Goal: Task Accomplishment & Management: Use online tool/utility

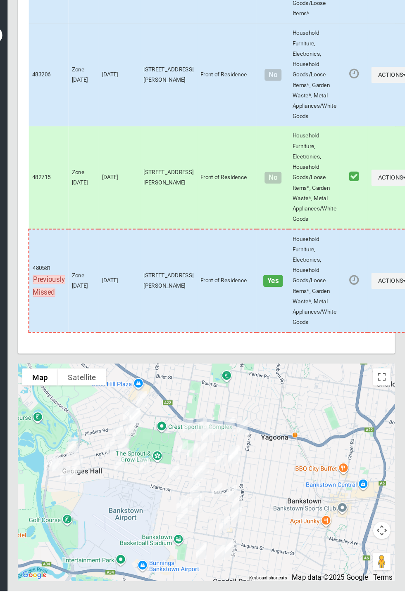
scroll to position [4173, 0]
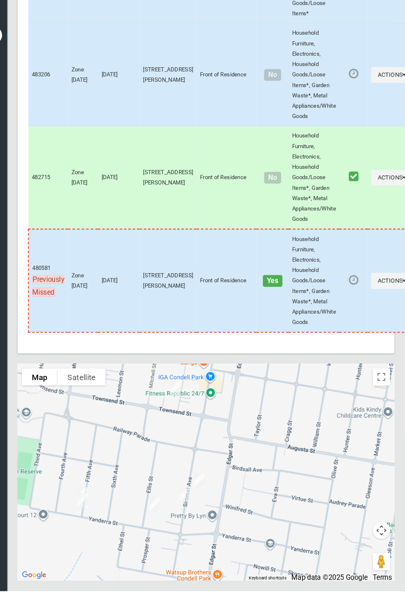
click at [294, 347] on td "Household Furniture, Electronics, Household Goods/Loose Items*, Garden Waste*, …" at bounding box center [318, 298] width 48 height 98
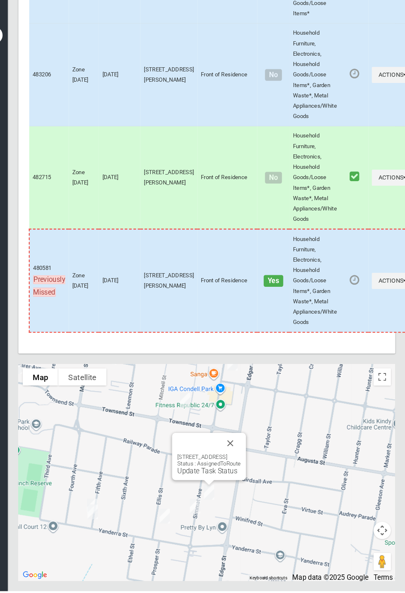
click at [248, 462] on button "Close" at bounding box center [238, 453] width 20 height 20
click at [235, 476] on button "Close" at bounding box center [225, 466] width 20 height 20
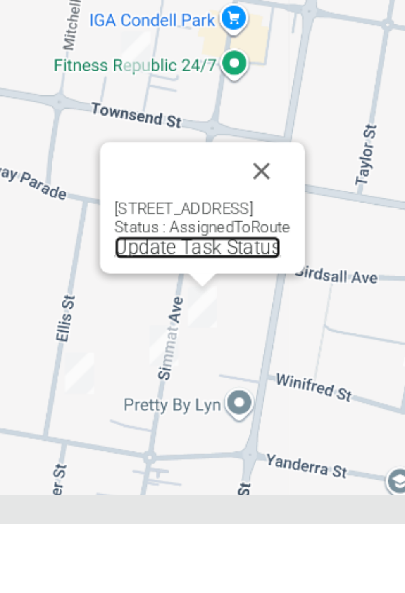
click at [125, 503] on link "Update Task Status" at bounding box center [143, 499] width 57 height 8
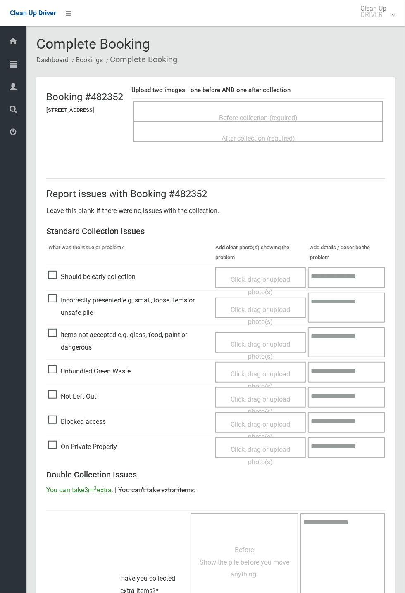
click at [62, 392] on span "Not Left Out" at bounding box center [72, 397] width 48 height 12
click at [260, 396] on span "Click, drag or upload photo(s)" at bounding box center [259, 406] width 59 height 20
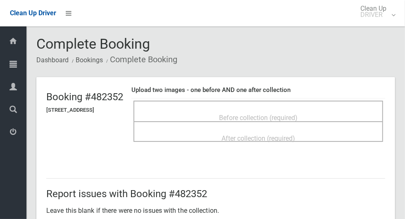
click at [240, 119] on span "Before collection (required)" at bounding box center [258, 118] width 78 height 8
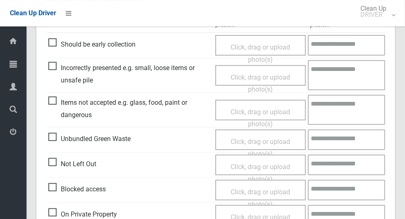
scroll to position [233, 0]
click at [248, 169] on span "Click, drag or upload photo(s)" at bounding box center [259, 173] width 59 height 20
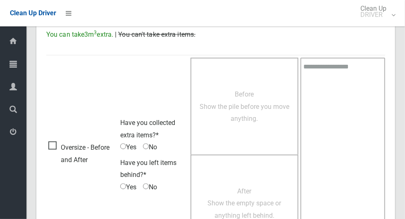
scroll to position [532, 0]
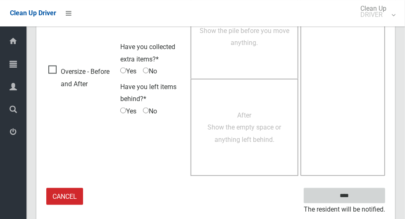
click at [358, 199] on input "****" at bounding box center [344, 195] width 81 height 15
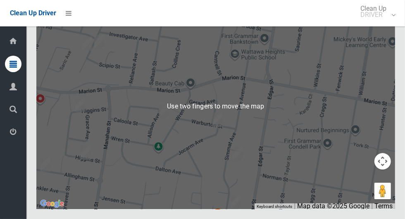
scroll to position [4561, 0]
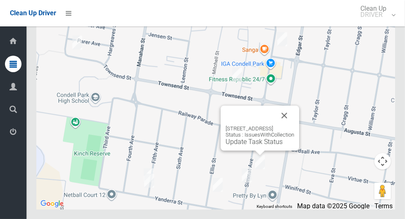
click at [252, 146] on link "Update Task Status" at bounding box center [253, 142] width 57 height 8
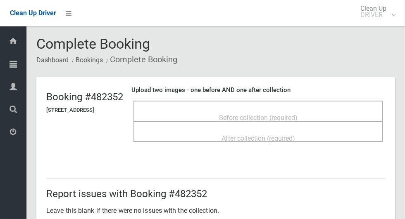
click at [254, 114] on span "Before collection (required)" at bounding box center [258, 118] width 78 height 8
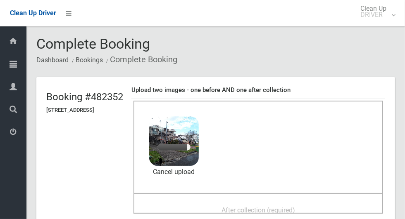
click at [278, 206] on span "After collection (required)" at bounding box center [258, 210] width 74 height 8
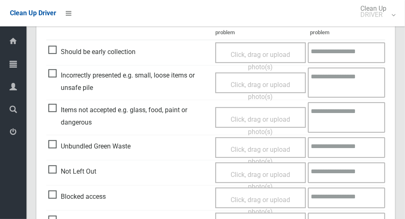
scroll to position [676, 0]
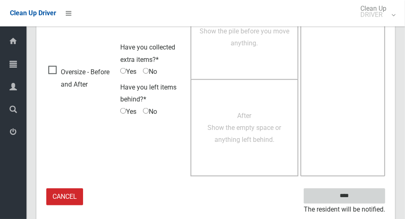
click at [358, 198] on input "****" at bounding box center [344, 196] width 81 height 15
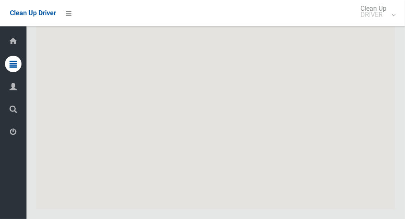
scroll to position [4561, 0]
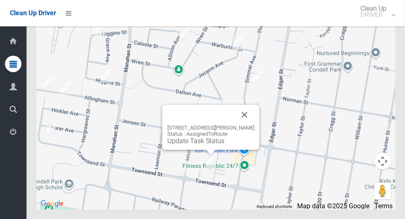
click at [254, 125] on button "Close" at bounding box center [245, 115] width 20 height 20
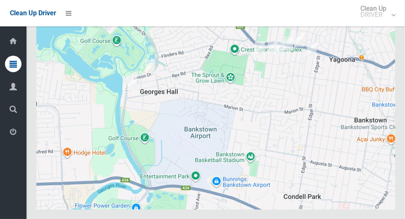
scroll to position [4561, 0]
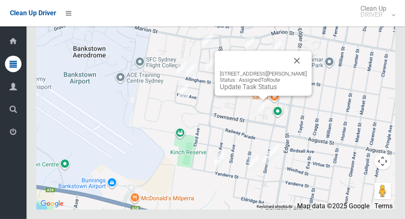
click at [307, 71] on button "Close" at bounding box center [297, 61] width 20 height 20
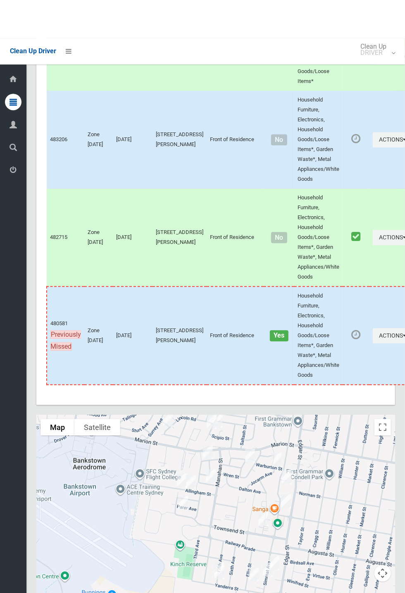
scroll to position [4172, 0]
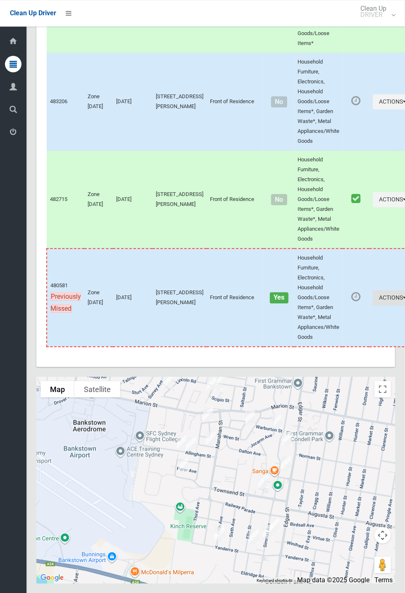
click at [403, 219] on icon "button" at bounding box center [404, 298] width 3 height 6
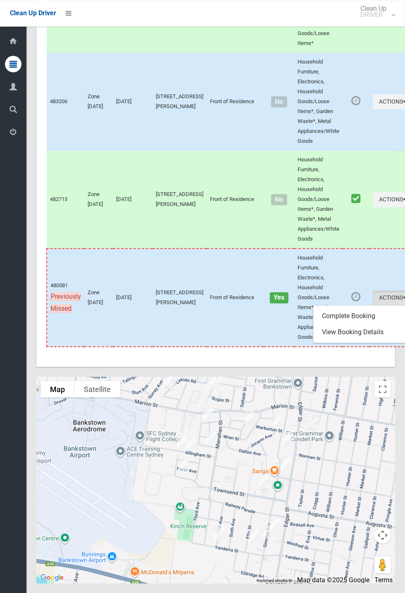
click at [120, 219] on div at bounding box center [202, 296] width 405 height 593
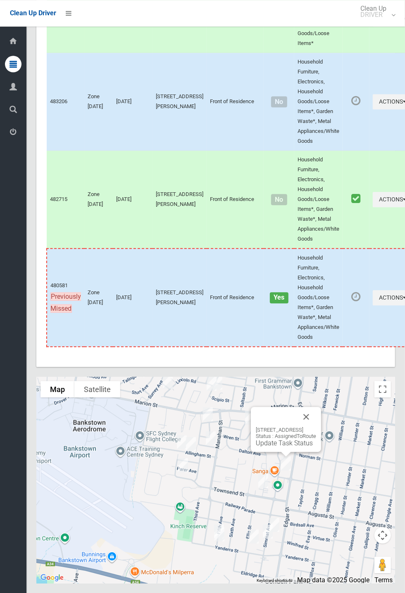
click at [316, 219] on button "Close" at bounding box center [306, 417] width 20 height 20
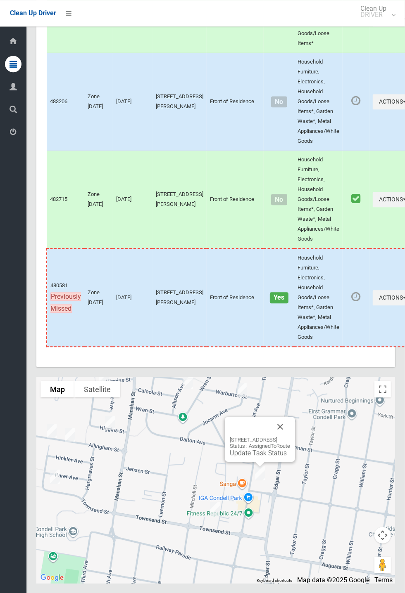
click at [290, 219] on button "Close" at bounding box center [280, 427] width 20 height 20
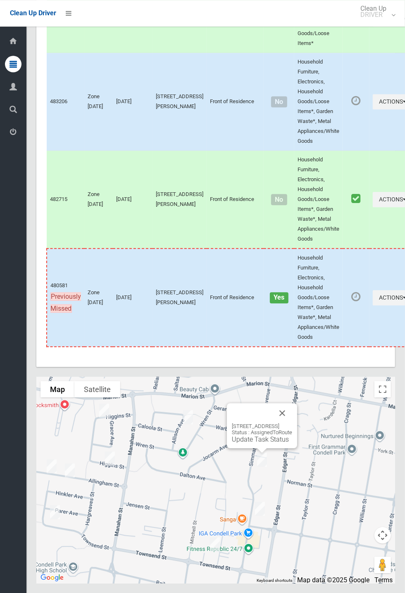
click at [292, 219] on button "Close" at bounding box center [282, 413] width 20 height 20
click at [255, 219] on link "Update Task Status" at bounding box center [260, 440] width 57 height 8
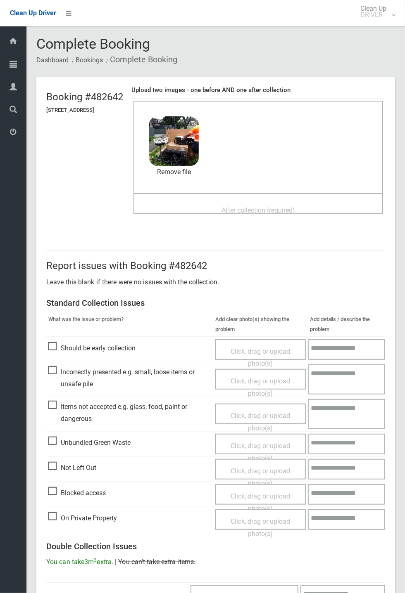
click at [245, 206] on span "After collection (required)" at bounding box center [258, 210] width 74 height 8
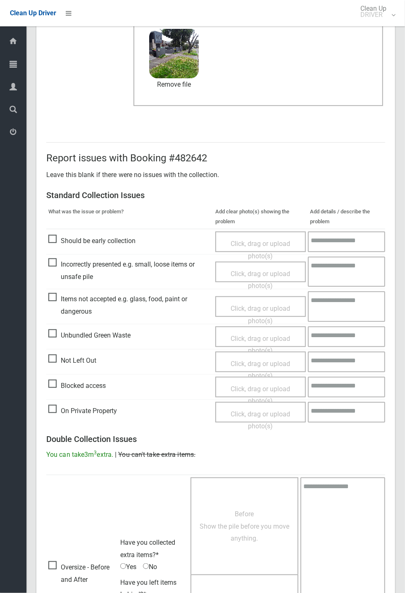
scroll to position [287, 0]
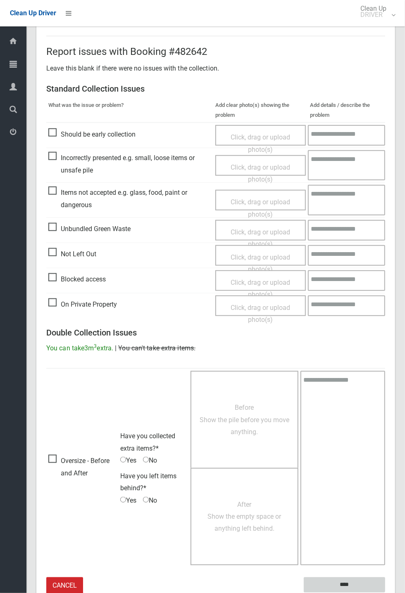
click at [385, 593] on input "****" at bounding box center [344, 585] width 81 height 15
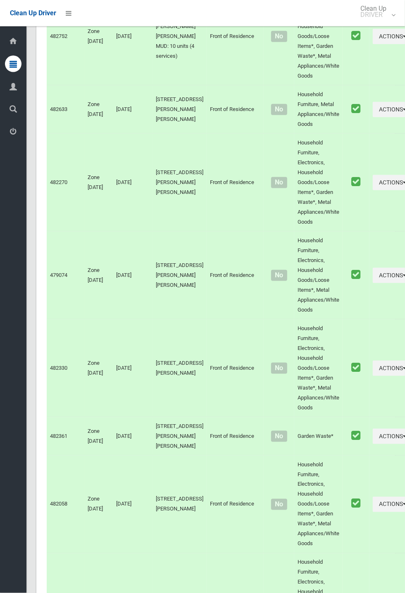
scroll to position [4172, 0]
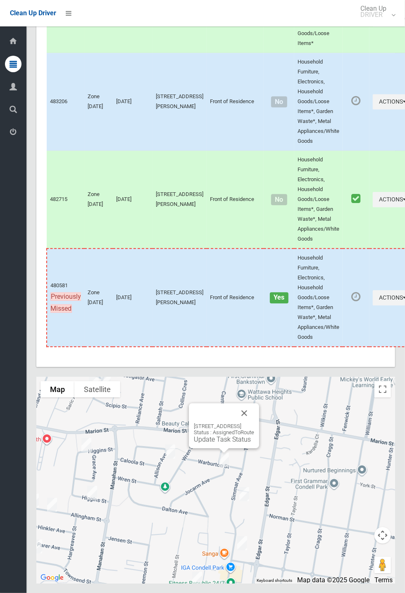
click at [254, 423] on button "Close" at bounding box center [244, 413] width 20 height 20
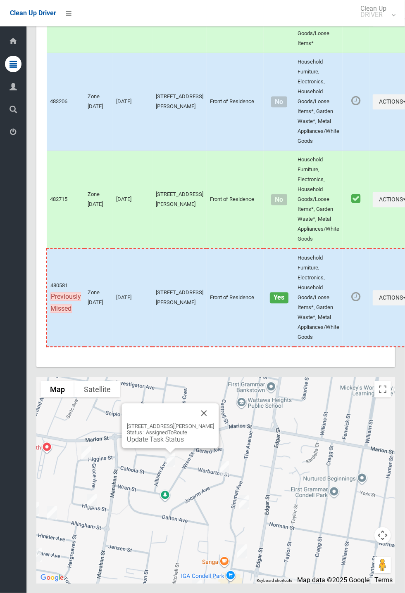
click at [214, 423] on button "Close" at bounding box center [204, 413] width 20 height 20
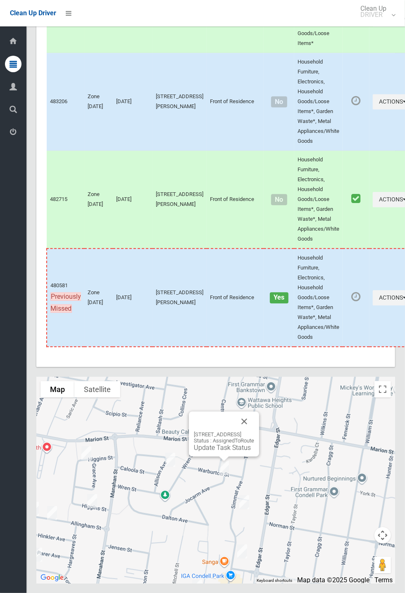
click at [216, 452] on link "Update Task Status" at bounding box center [222, 448] width 57 height 8
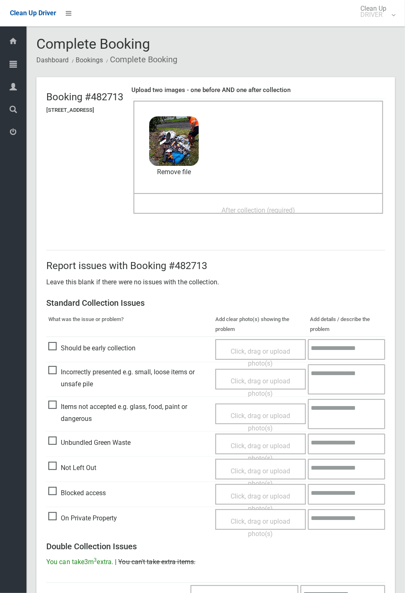
click at [267, 206] on span "After collection (required)" at bounding box center [258, 210] width 74 height 8
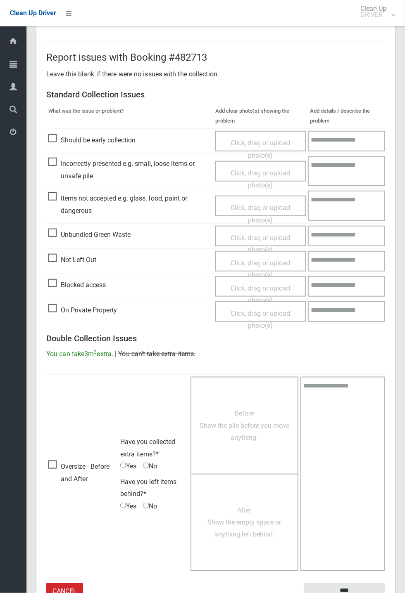
scroll to position [287, 0]
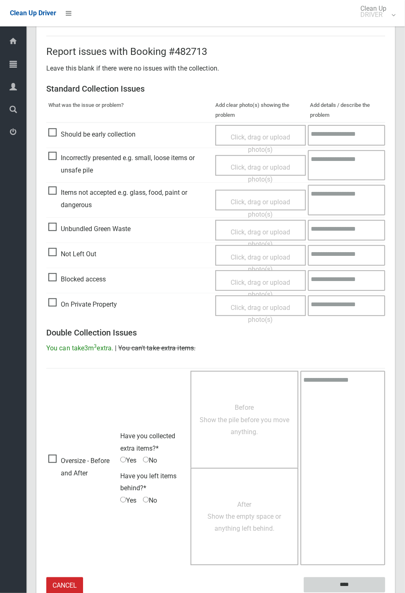
click at [385, 593] on input "****" at bounding box center [344, 585] width 81 height 15
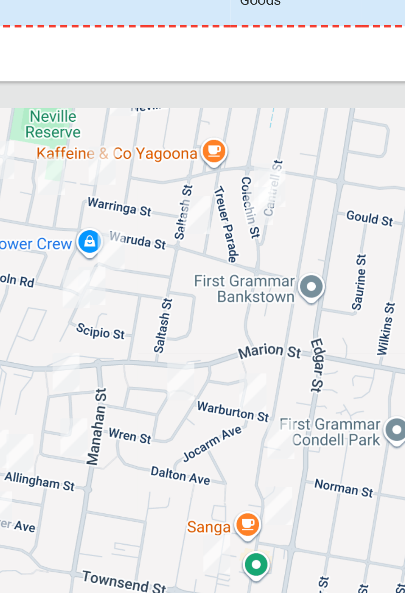
scroll to position [4172, 0]
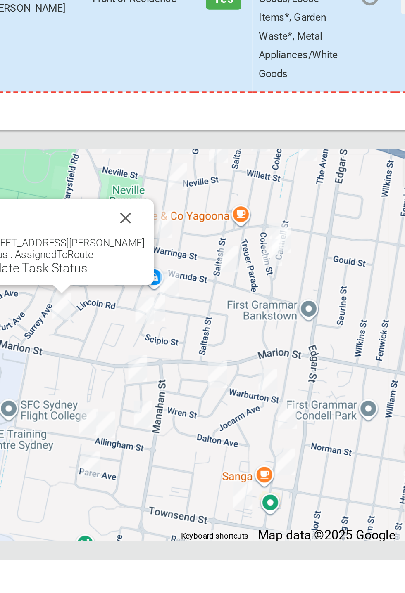
click at [237, 423] on button "Close" at bounding box center [228, 413] width 20 height 20
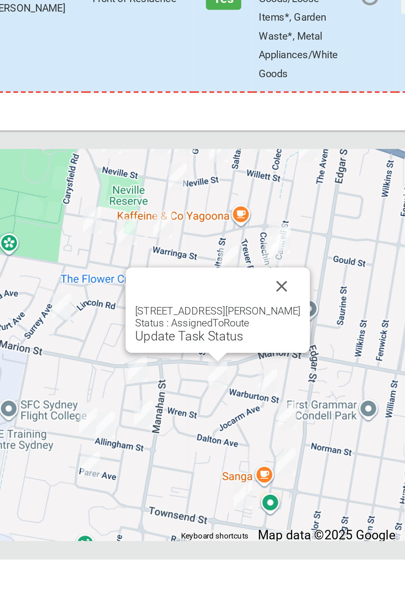
click at [320, 459] on button "Close" at bounding box center [310, 449] width 20 height 20
click at [263, 479] on link "Update Task Status" at bounding box center [260, 476] width 57 height 8
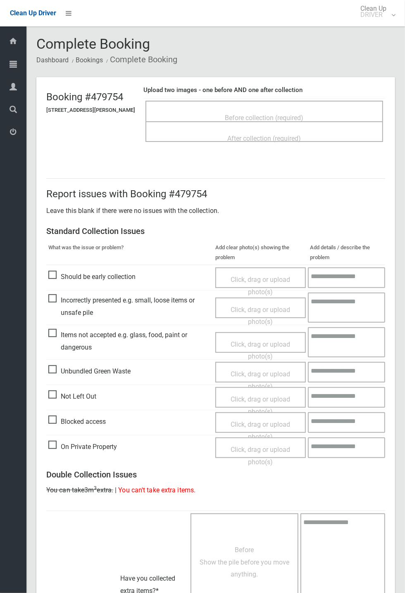
click at [267, 114] on span "Before collection (required)" at bounding box center [264, 118] width 78 height 8
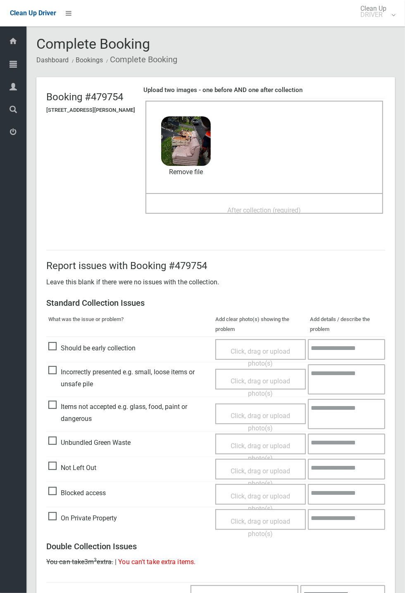
click at [256, 209] on span "After collection (required)" at bounding box center [265, 210] width 74 height 8
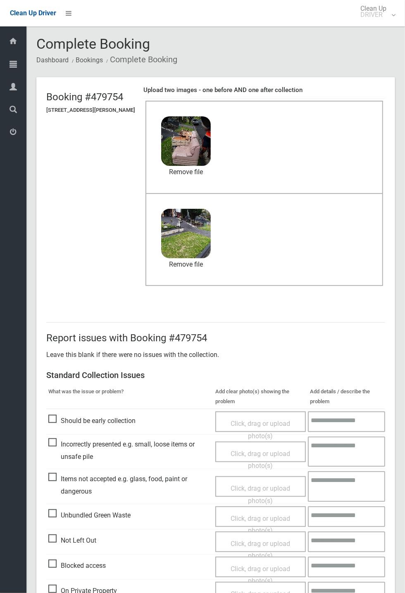
scroll to position [287, 0]
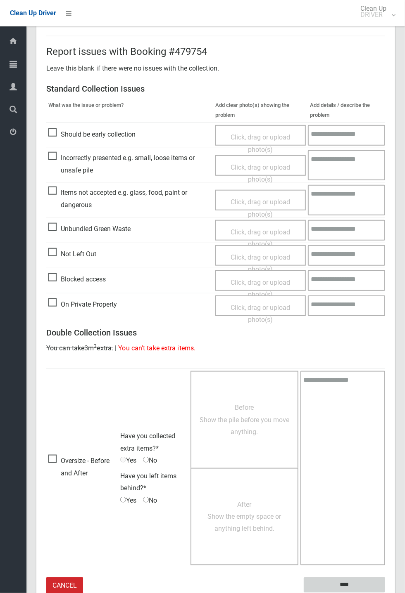
click at [385, 593] on input "****" at bounding box center [344, 585] width 81 height 15
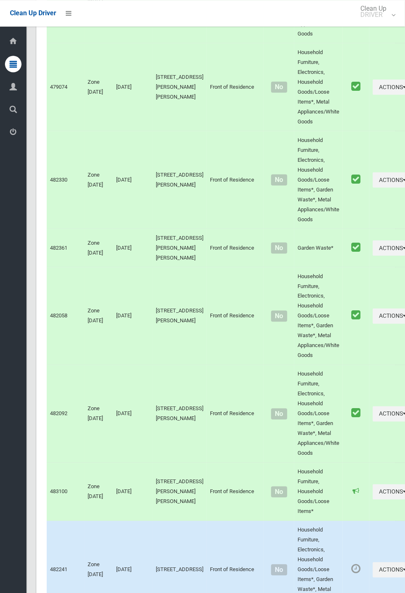
scroll to position [4172, 0]
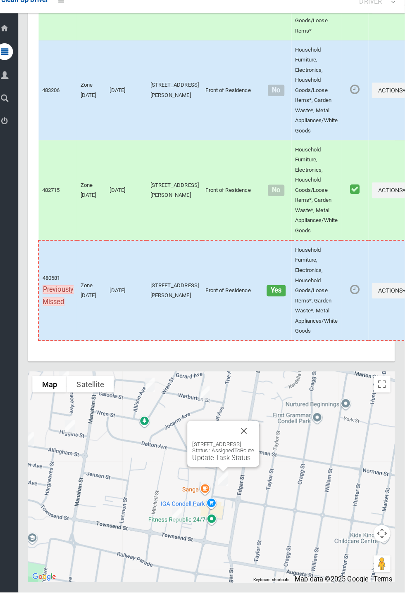
click at [257, 445] on button "Close" at bounding box center [247, 435] width 20 height 20
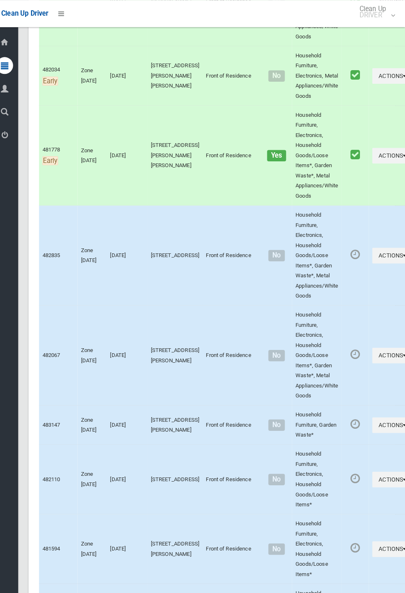
scroll to position [0, 0]
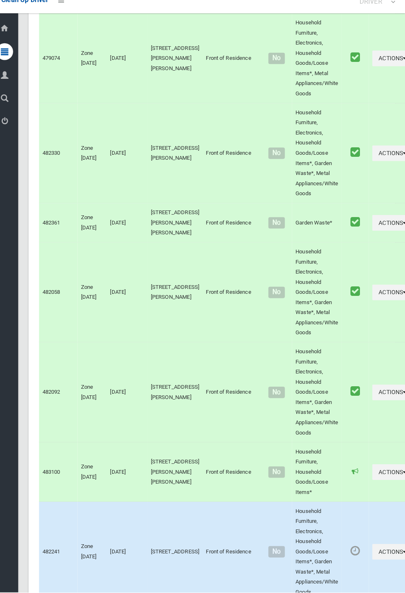
scroll to position [4173, 0]
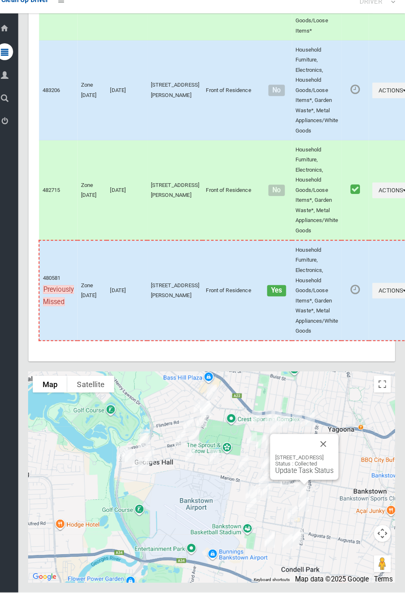
click at [334, 458] on button "Close" at bounding box center [325, 448] width 20 height 20
click at [290, 491] on link "Update Task Status" at bounding box center [303, 487] width 57 height 8
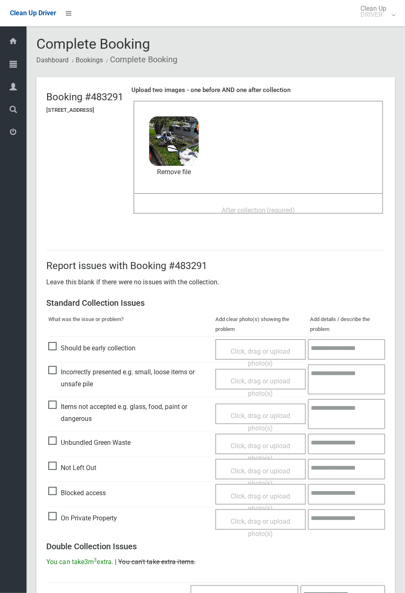
click at [273, 202] on div "After collection (required)" at bounding box center [257, 209] width 231 height 15
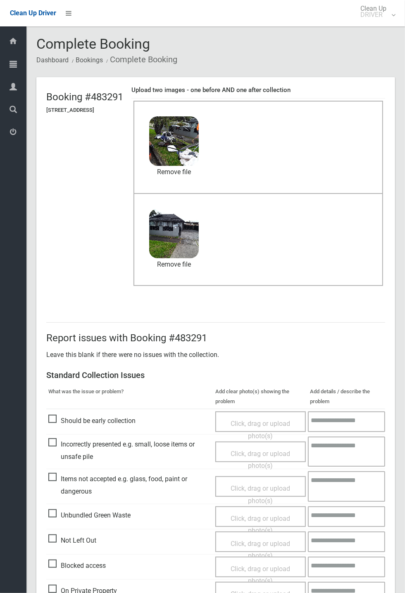
scroll to position [287, 0]
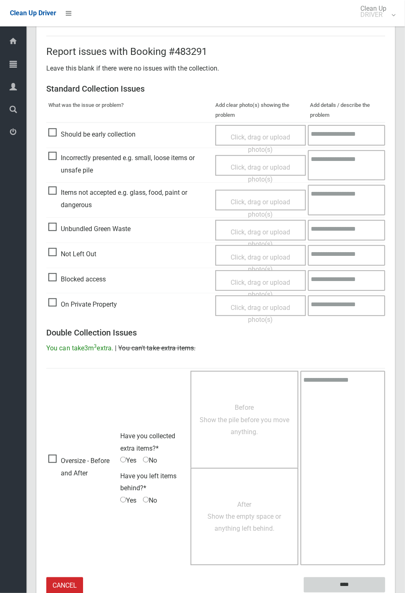
click at [385, 593] on input "****" at bounding box center [344, 585] width 81 height 15
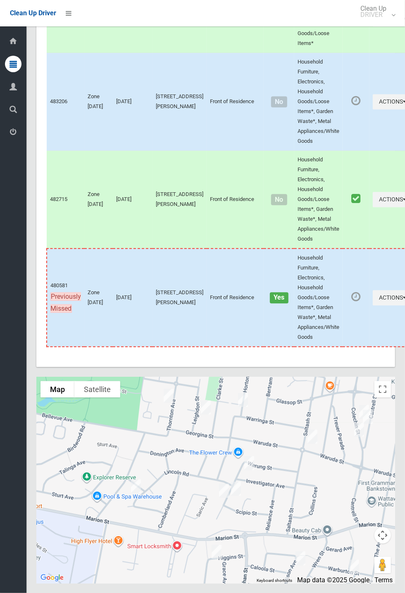
scroll to position [4172, 0]
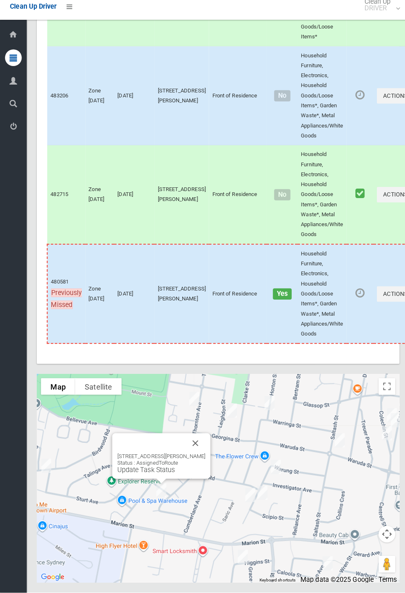
click at [158, 476] on link "Update Task Status" at bounding box center [144, 472] width 57 height 8
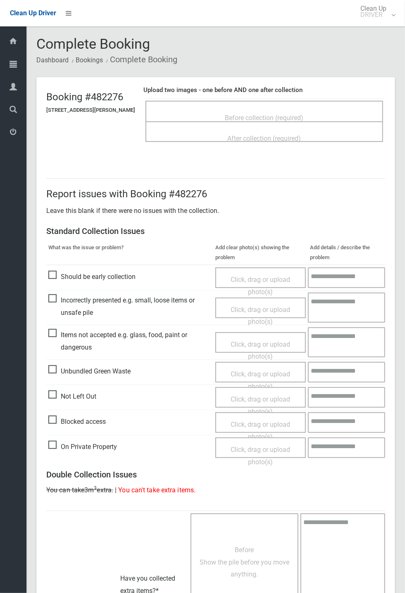
click at [269, 114] on span "Before collection (required)" at bounding box center [264, 118] width 78 height 8
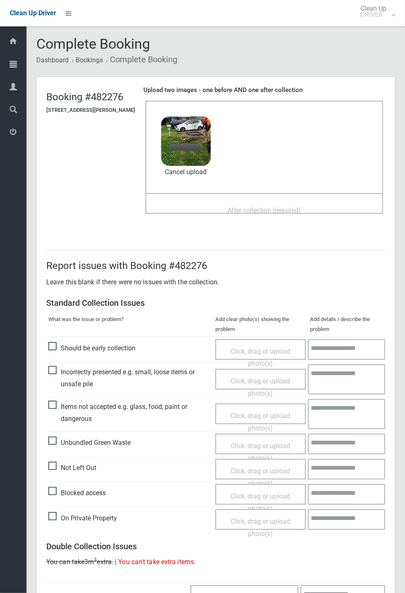
click at [291, 206] on span "After collection (required)" at bounding box center [265, 210] width 74 height 8
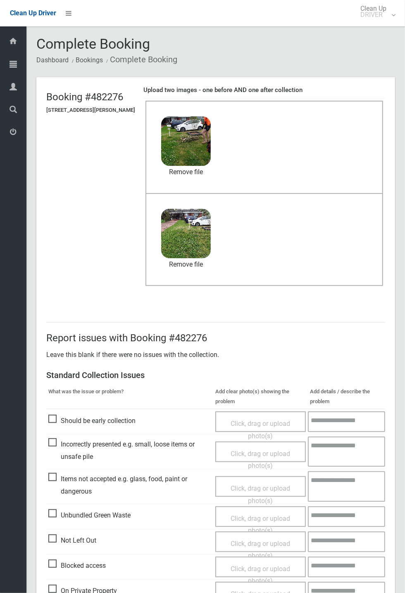
scroll to position [287, 0]
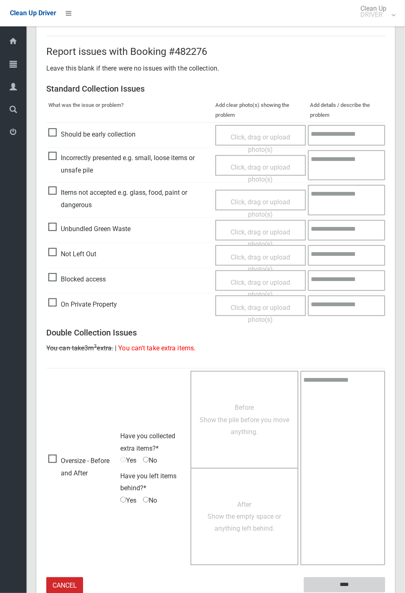
click at [385, 593] on input "****" at bounding box center [344, 585] width 81 height 15
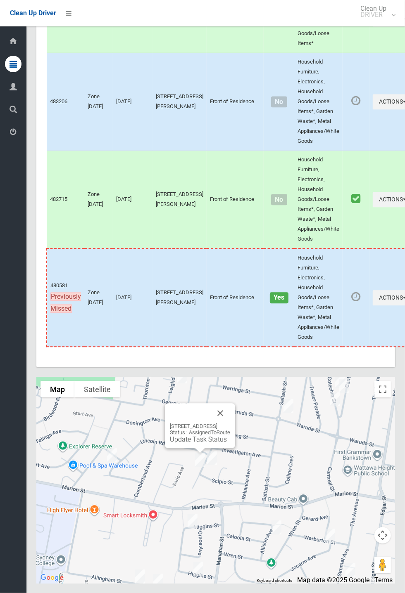
scroll to position [4171, 0]
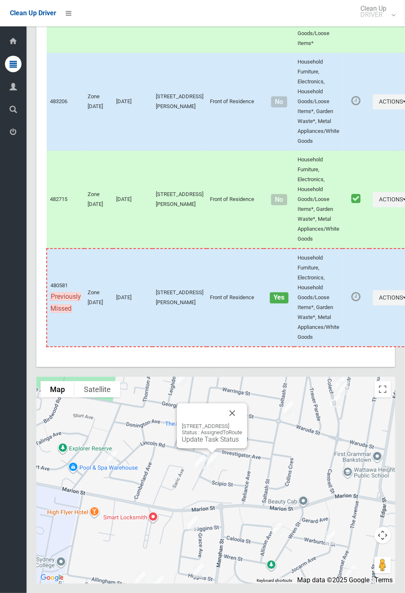
click at [242, 423] on button "Close" at bounding box center [232, 413] width 20 height 20
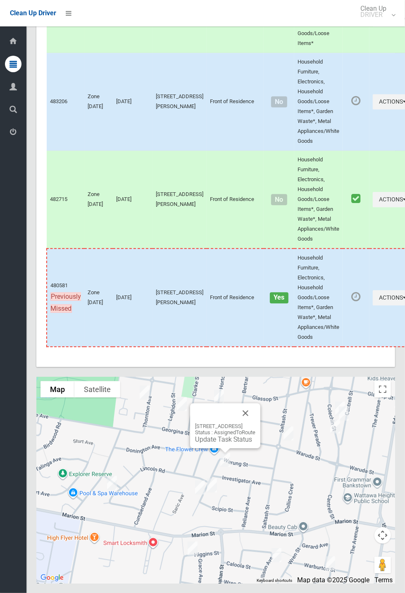
click at [260, 445] on div "25 Warung Street, YAGOONA NSW 2199 Status : AssignedToRoute Update Task Status" at bounding box center [225, 425] width 70 height 45
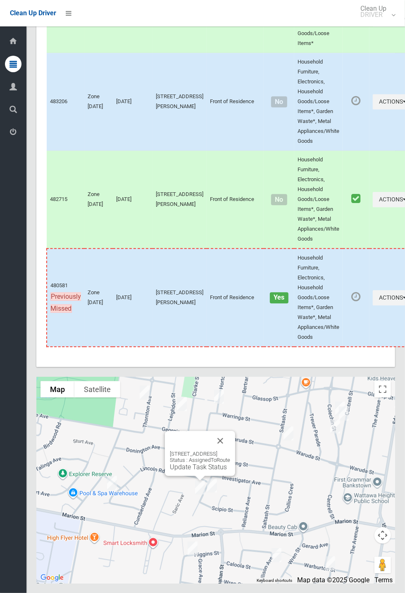
click at [195, 471] on link "Update Task Status" at bounding box center [198, 467] width 57 height 8
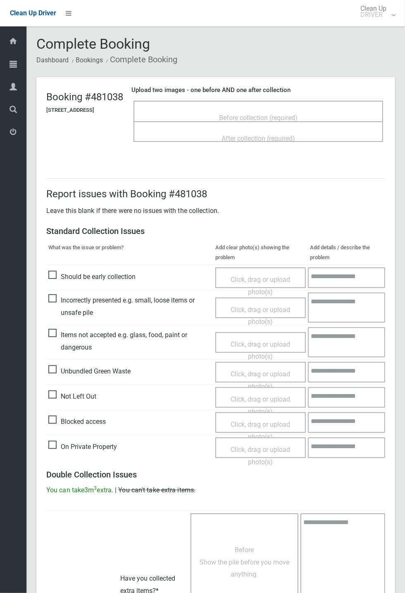
click at [256, 110] on div "Before collection (required)" at bounding box center [257, 117] width 231 height 15
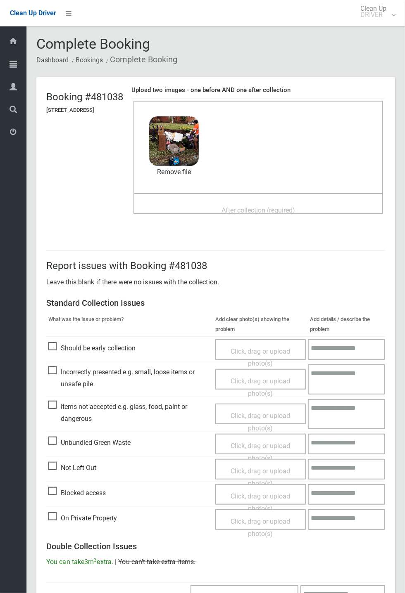
click at [252, 206] on span "After collection (required)" at bounding box center [258, 210] width 74 height 8
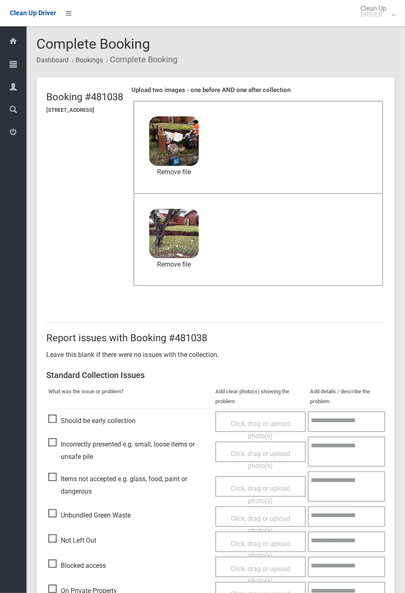
scroll to position [287, 0]
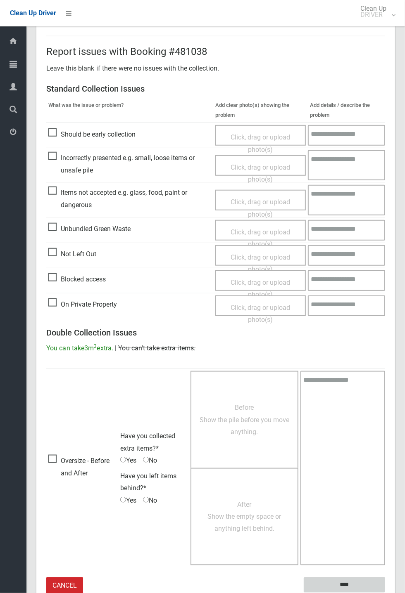
click at [348, 580] on input "****" at bounding box center [344, 585] width 81 height 15
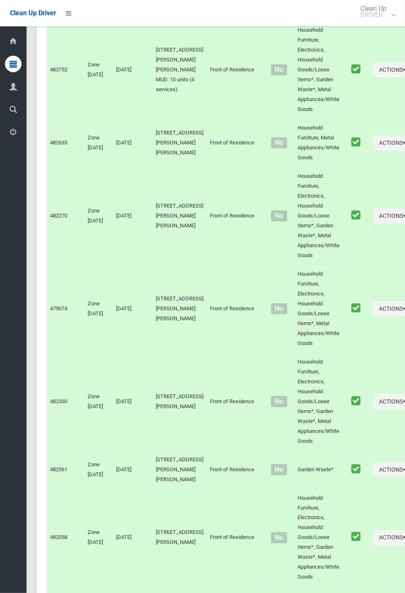
scroll to position [4172, 0]
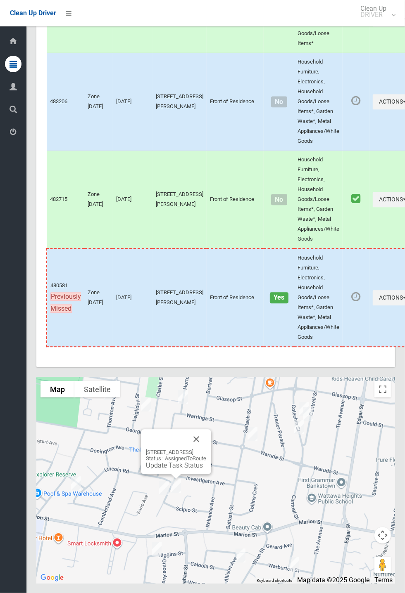
click at [178, 470] on link "Update Task Status" at bounding box center [174, 466] width 57 height 8
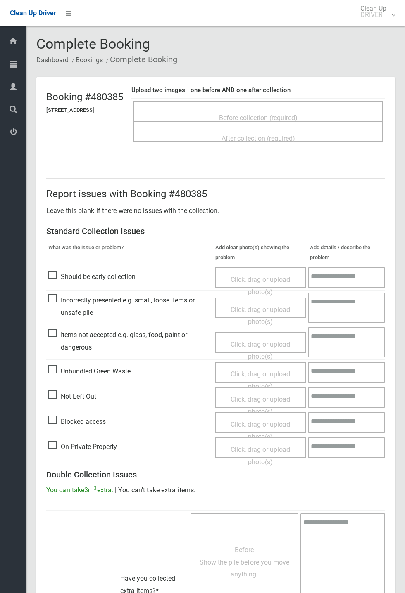
click at [297, 116] on span "Before collection (required)" at bounding box center [258, 118] width 78 height 8
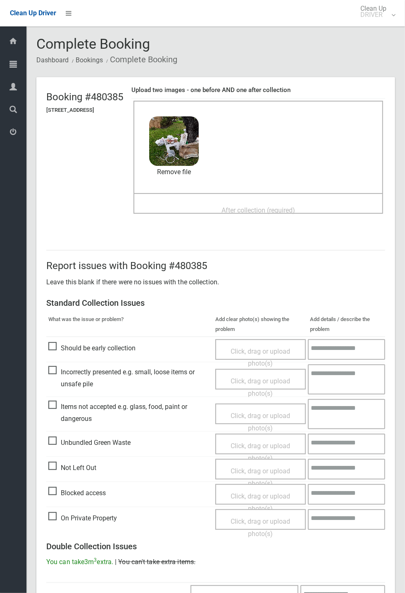
click at [294, 211] on span "After collection (required)" at bounding box center [258, 210] width 74 height 8
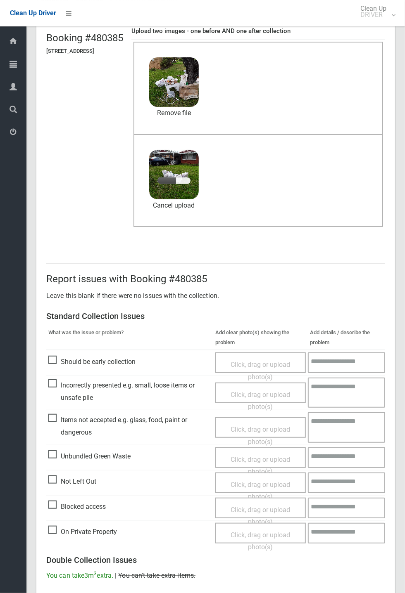
scroll to position [59, 0]
click at [92, 438] on span "Items not accepted e.g. glass, food, paint or dangerous" at bounding box center [129, 426] width 163 height 24
click at [253, 425] on span "Click, drag or upload photo(s)" at bounding box center [259, 435] width 59 height 20
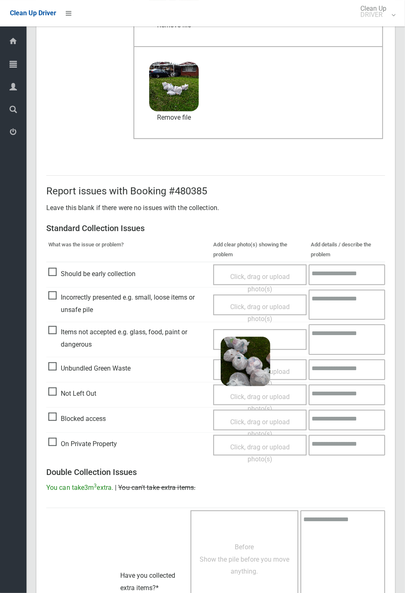
scroll to position [287, 0]
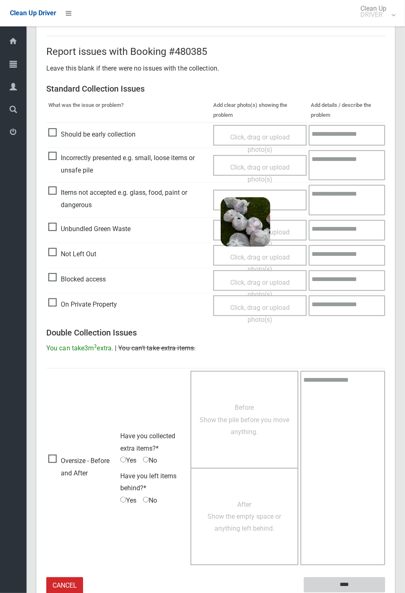
click at [385, 593] on input "****" at bounding box center [344, 585] width 81 height 15
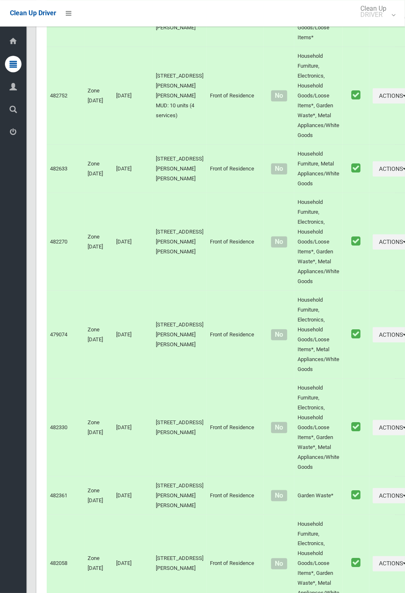
scroll to position [4172, 0]
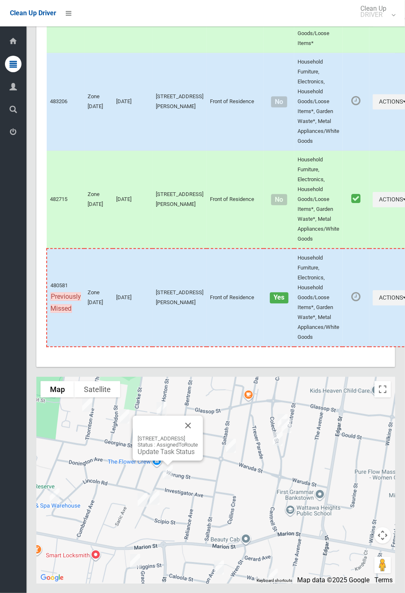
click at [166, 456] on link "Update Task Status" at bounding box center [166, 452] width 57 height 8
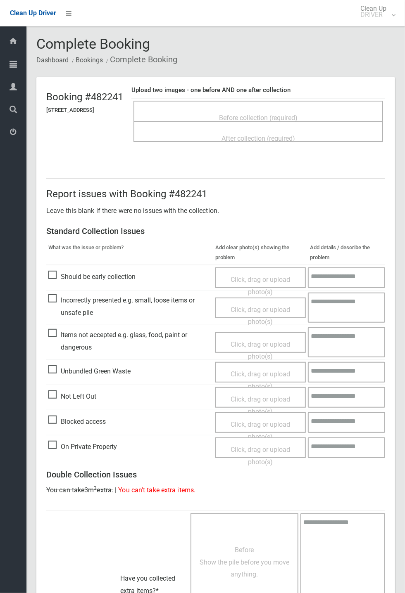
click at [284, 114] on span "Before collection (required)" at bounding box center [258, 118] width 78 height 8
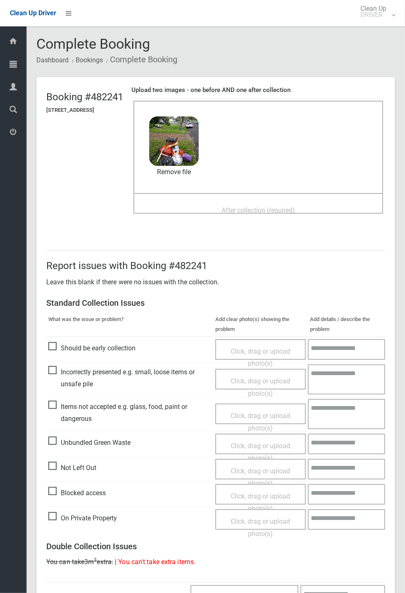
click at [240, 206] on span "After collection (required)" at bounding box center [258, 210] width 74 height 8
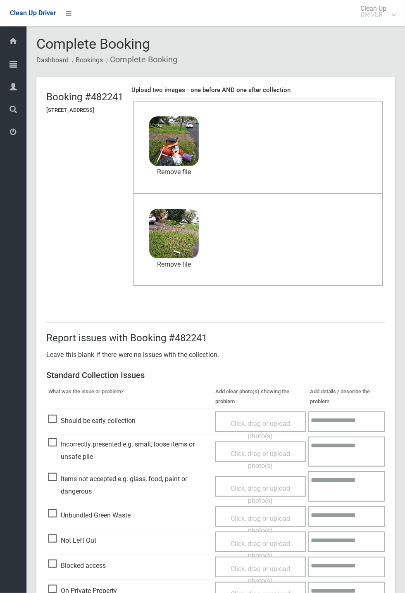
scroll to position [287, 0]
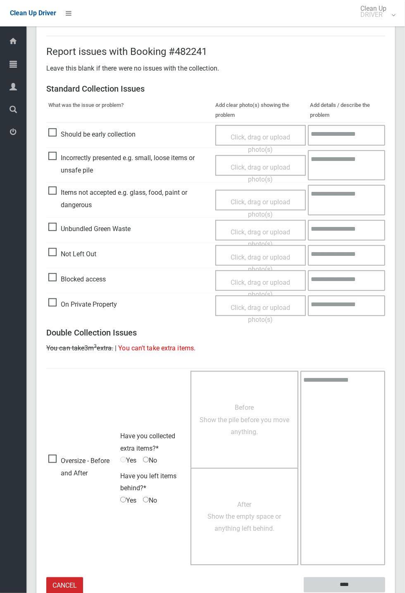
click at [385, 593] on input "****" at bounding box center [344, 585] width 81 height 15
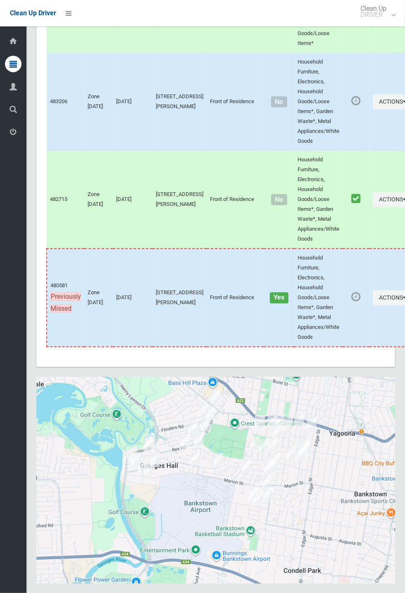
scroll to position [4172, 0]
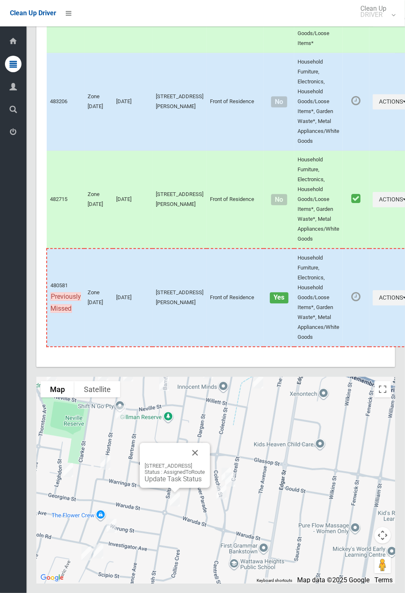
click at [205, 463] on button "Close" at bounding box center [195, 453] width 20 height 20
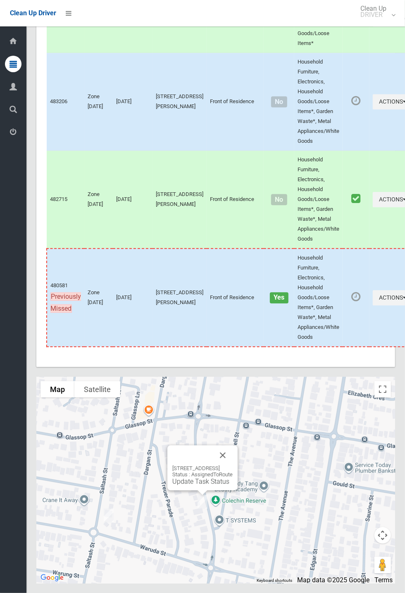
click at [237, 491] on div "64 Colechin Street, YAGOONA NSW 2199 Status : AssignedToRoute Update Task Status" at bounding box center [202, 468] width 70 height 45
click at [232, 465] on button "Close" at bounding box center [223, 456] width 20 height 20
click at [250, 439] on button "Close" at bounding box center [240, 430] width 20 height 20
click at [202, 486] on link "Update Task Status" at bounding box center [200, 482] width 57 height 8
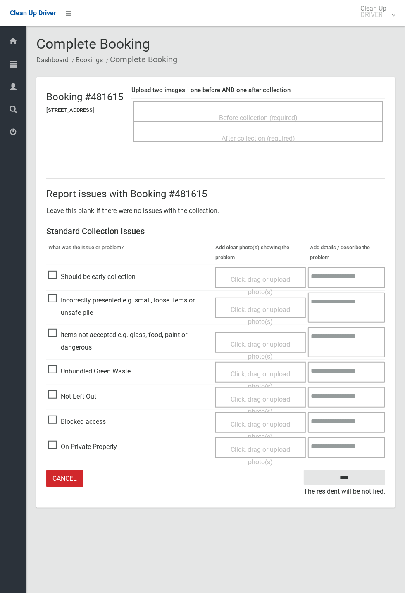
click at [247, 114] on span "Before collection (required)" at bounding box center [258, 118] width 78 height 8
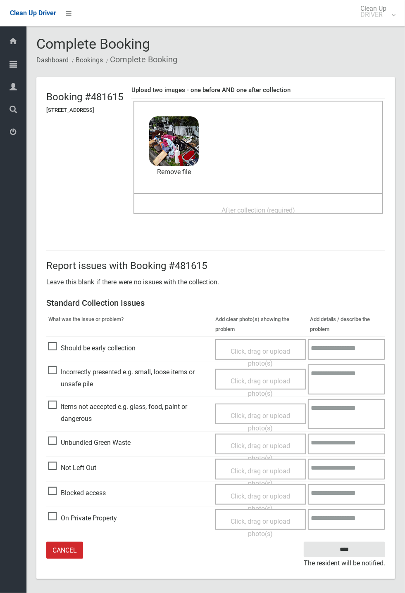
click at [236, 209] on span "After collection (required)" at bounding box center [258, 210] width 74 height 8
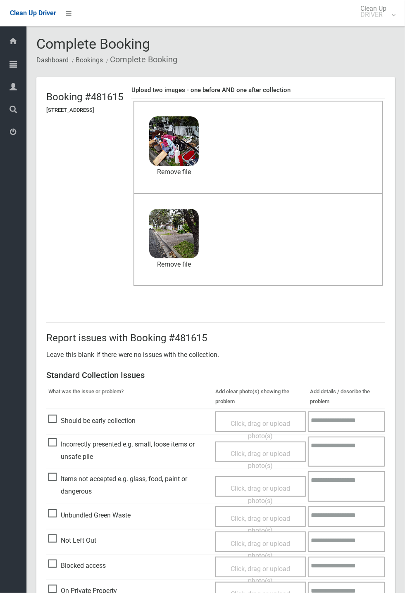
scroll to position [38, 0]
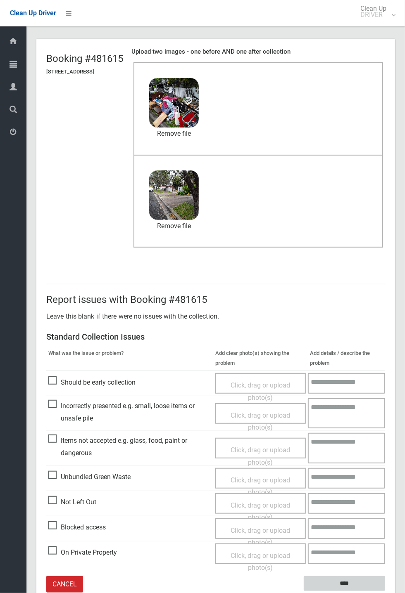
click at [385, 592] on input "****" at bounding box center [344, 583] width 81 height 15
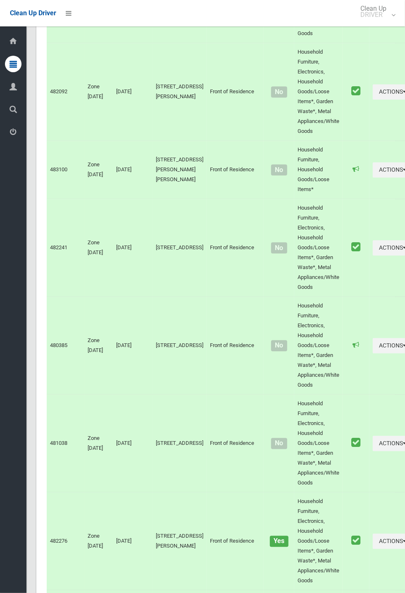
scroll to position [4172, 0]
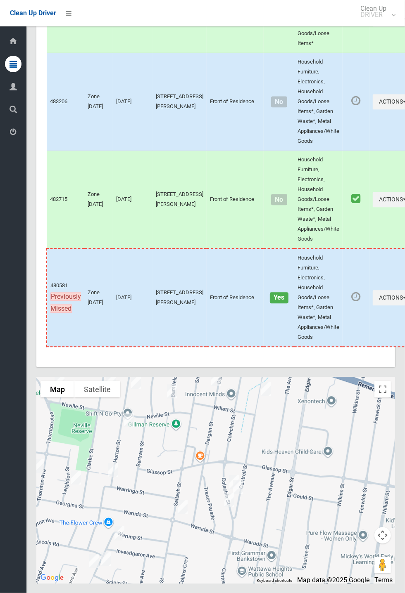
click at [238, 496] on div at bounding box center [215, 480] width 358 height 206
click at [223, 466] on link "Update Task Status" at bounding box center [232, 462] width 57 height 8
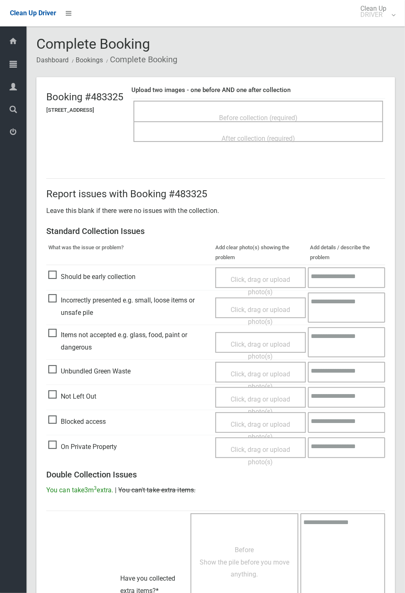
click at [279, 114] on span "Before collection (required)" at bounding box center [258, 118] width 78 height 8
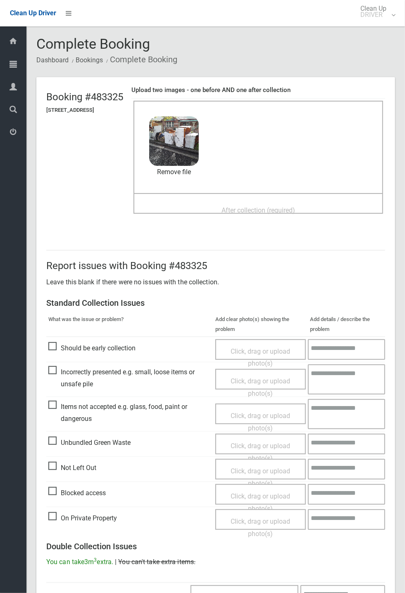
click at [261, 202] on div "After collection (required)" at bounding box center [257, 209] width 231 height 15
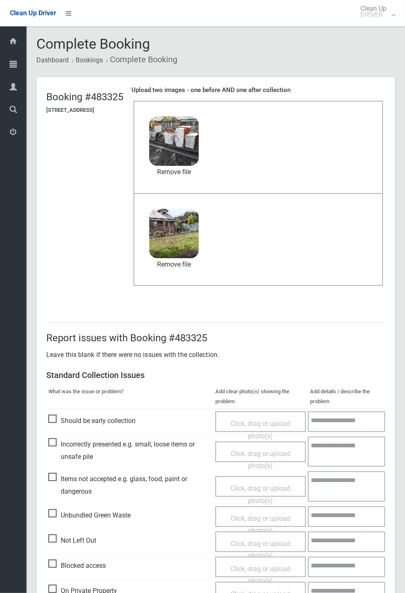
scroll to position [287, 0]
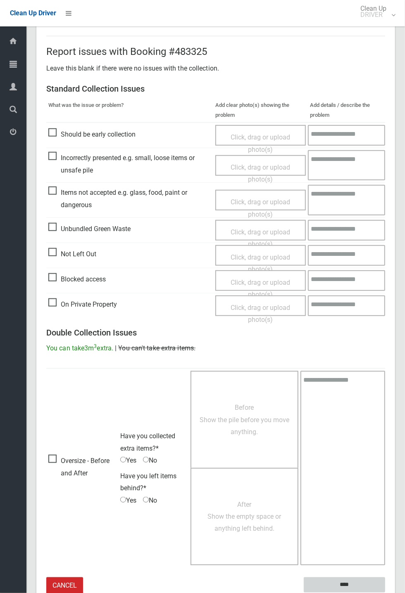
click at [385, 593] on input "****" at bounding box center [344, 585] width 81 height 15
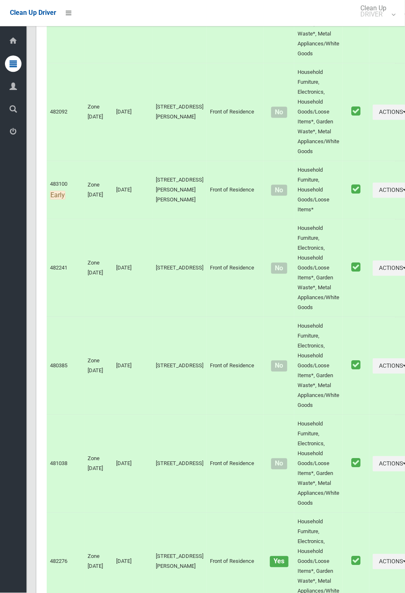
scroll to position [4172, 0]
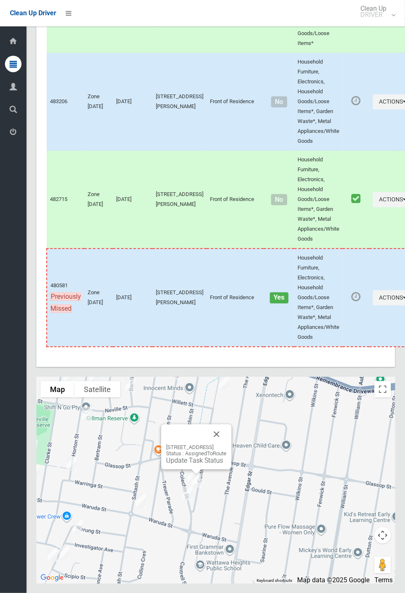
click at [188, 465] on link "Update Task Status" at bounding box center [194, 461] width 57 height 8
click at [196, 465] on link "Update Task Status" at bounding box center [194, 461] width 57 height 8
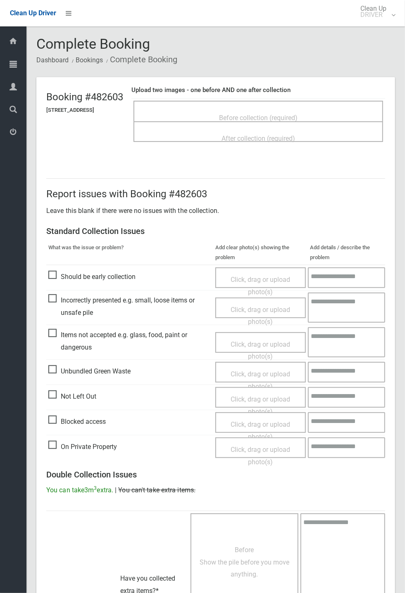
scroll to position [144, 0]
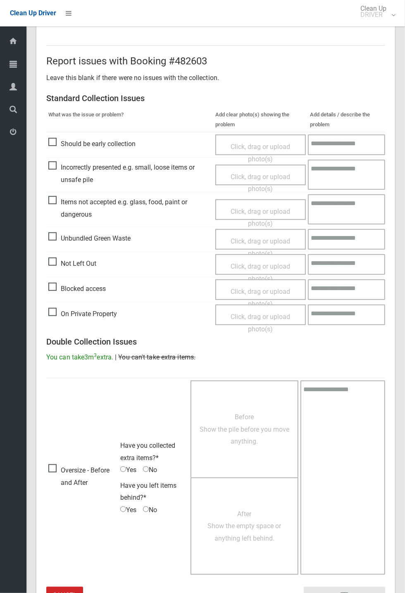
scroll to position [132, 0]
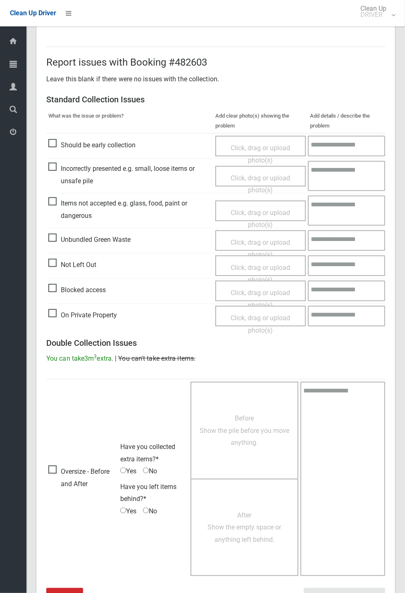
click at [54, 472] on span "Oversize - Before and After" at bounding box center [82, 478] width 68 height 24
click at [152, 472] on span "No" at bounding box center [150, 471] width 14 height 12
click at [153, 467] on span "No" at bounding box center [150, 471] width 14 height 12
click at [157, 469] on span "No" at bounding box center [150, 471] width 14 height 12
click at [154, 465] on span "No" at bounding box center [150, 471] width 14 height 12
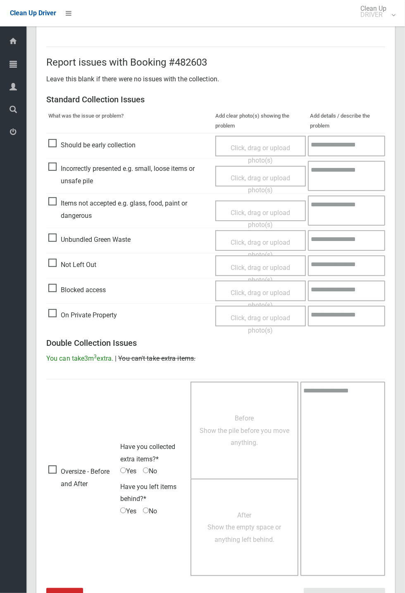
click at [235, 445] on span "Before Show the pile before you move anything." at bounding box center [244, 431] width 90 height 32
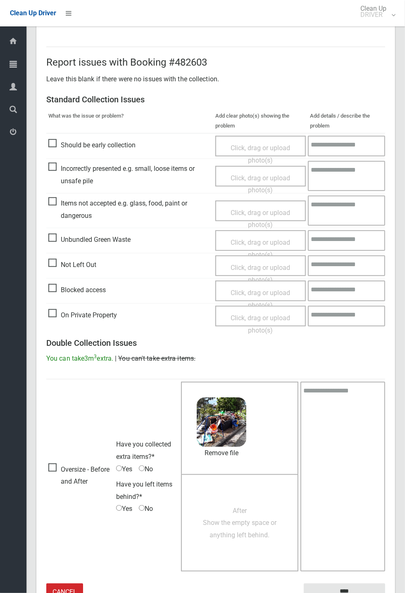
click at [241, 518] on span "After Show the empty space or anything left behind." at bounding box center [240, 523] width 74 height 32
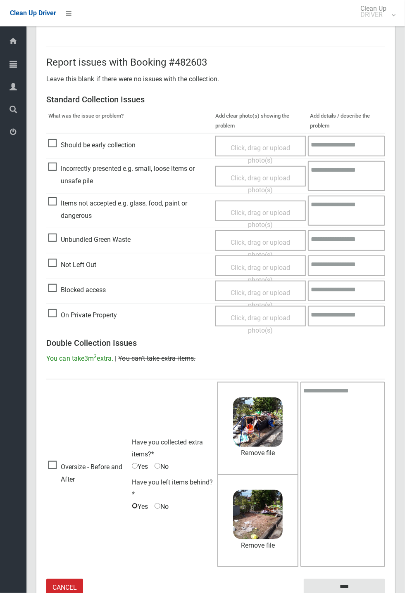
scroll to position [134, 0]
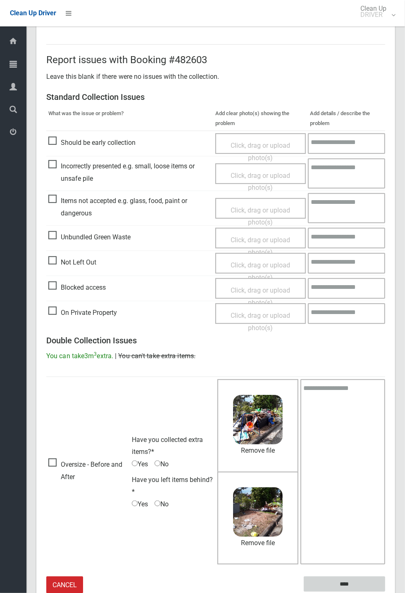
click at [385, 592] on input "****" at bounding box center [344, 584] width 81 height 15
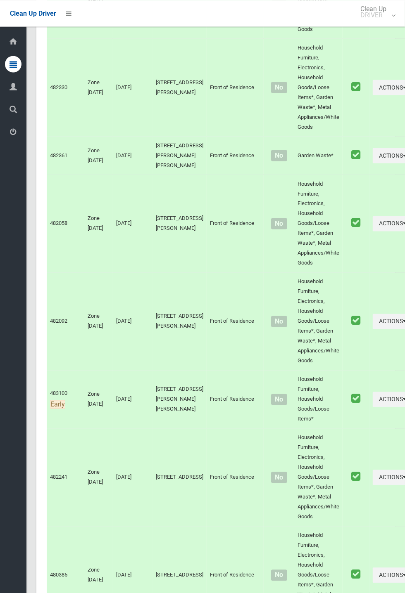
scroll to position [4172, 0]
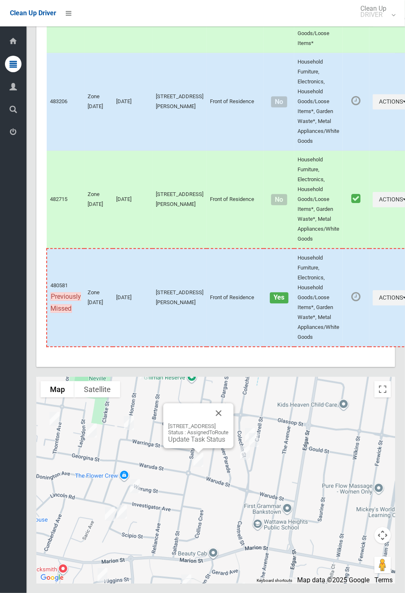
click at [228, 423] on button "Close" at bounding box center [219, 413] width 20 height 20
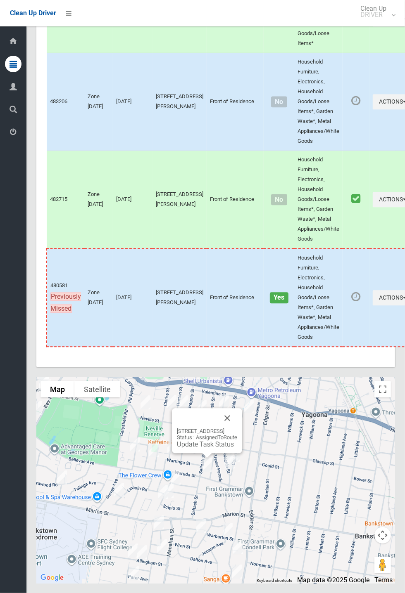
click at [221, 448] on div "[STREET_ADDRESS] Status : AssignedToRoute Update Task Status" at bounding box center [207, 438] width 60 height 20
click at [213, 448] on link "Update Task Status" at bounding box center [205, 445] width 57 height 8
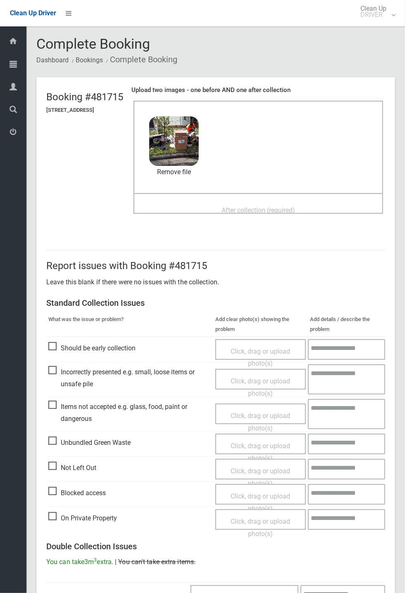
click at [245, 207] on span "After collection (required)" at bounding box center [258, 210] width 74 height 8
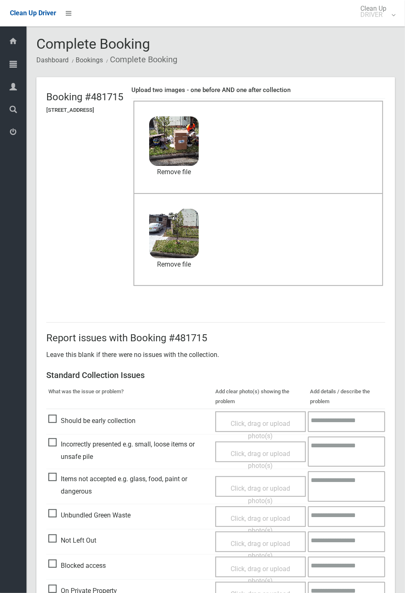
scroll to position [287, 0]
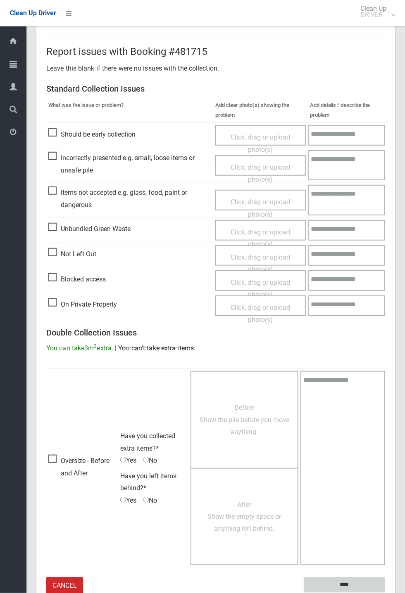
click at [367, 579] on input "****" at bounding box center [344, 585] width 81 height 15
click at [395, 139] on div "Report issues with Booking #481715 Leave this blank if there were no issues wit…" at bounding box center [215, 315] width 358 height 599
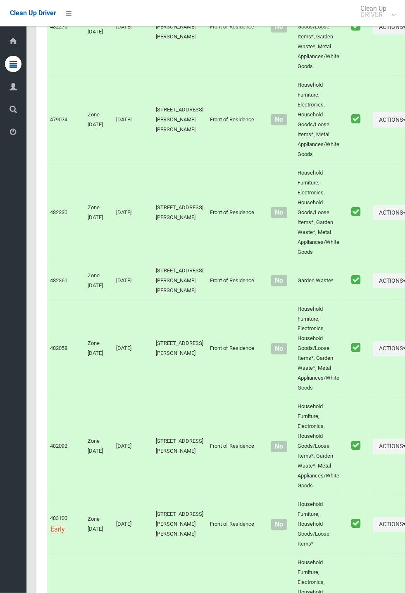
scroll to position [4172, 0]
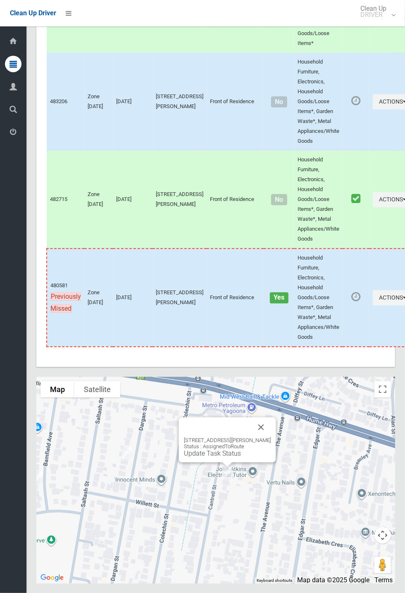
click at [222, 458] on link "Update Task Status" at bounding box center [212, 454] width 57 height 8
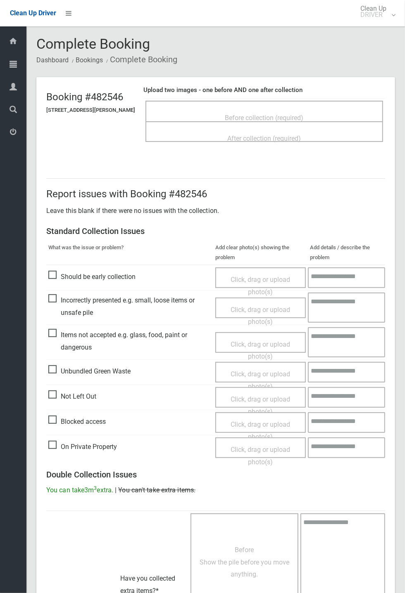
click at [249, 114] on span "Before collection (required)" at bounding box center [264, 118] width 78 height 8
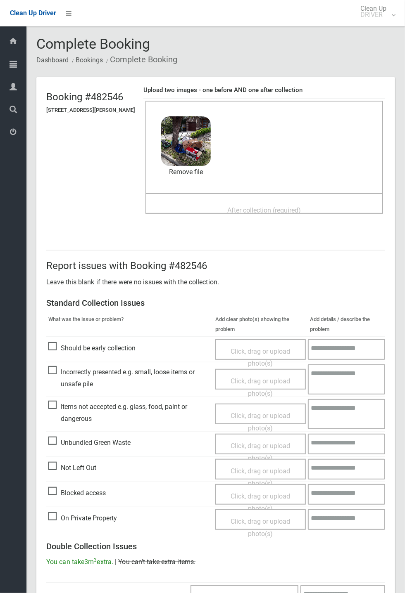
click at [268, 206] on span "After collection (required)" at bounding box center [265, 210] width 74 height 8
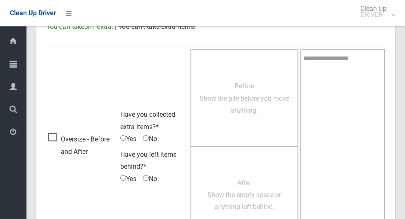
scroll to position [676, 0]
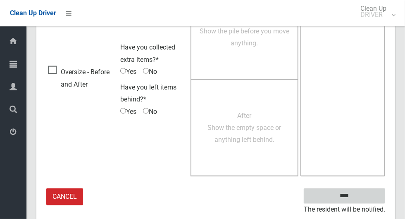
click at [358, 196] on input "****" at bounding box center [344, 196] width 81 height 15
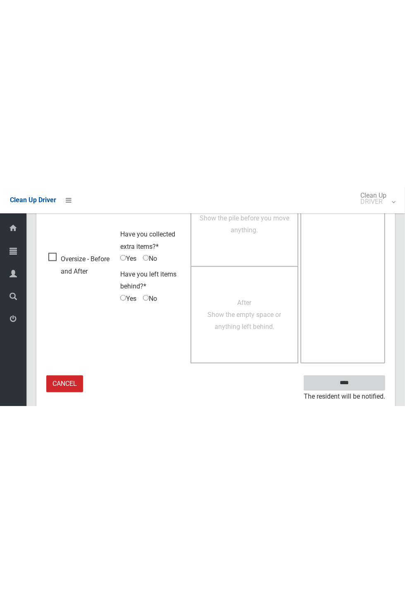
scroll to position [325, 0]
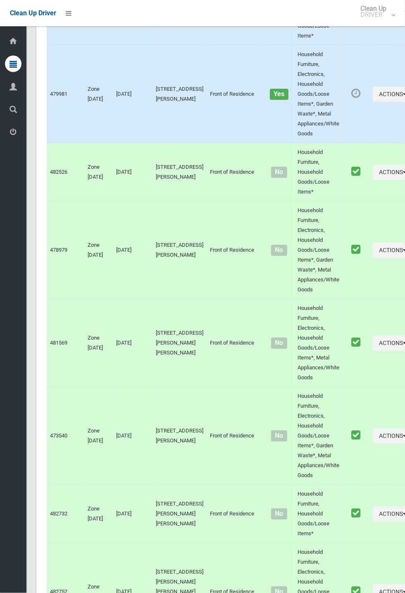
scroll to position [4172, 0]
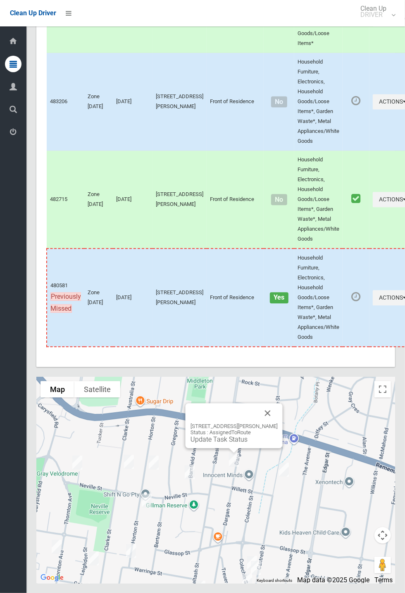
click at [233, 443] on link "Update Task Status" at bounding box center [218, 440] width 57 height 8
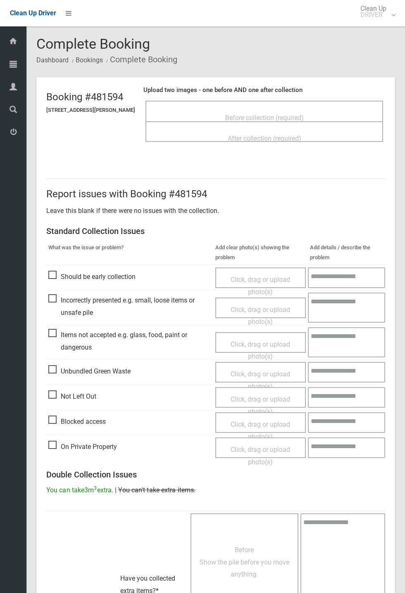
click at [270, 114] on span "Before collection (required)" at bounding box center [264, 118] width 78 height 8
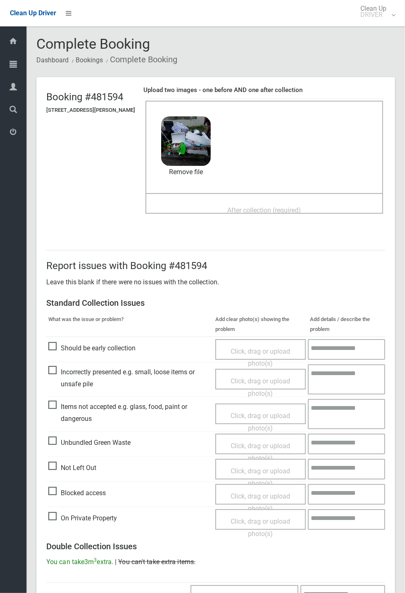
click at [247, 206] on span "After collection (required)" at bounding box center [265, 210] width 74 height 8
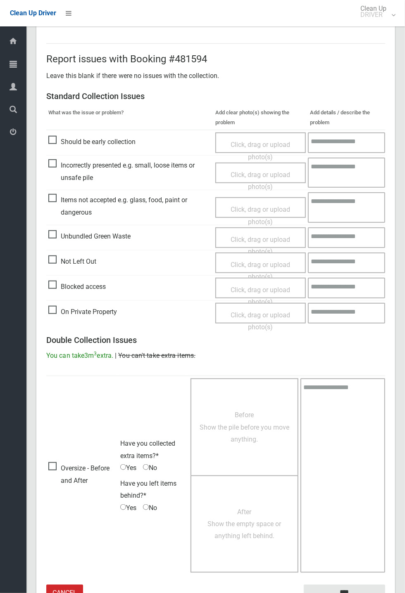
scroll to position [287, 0]
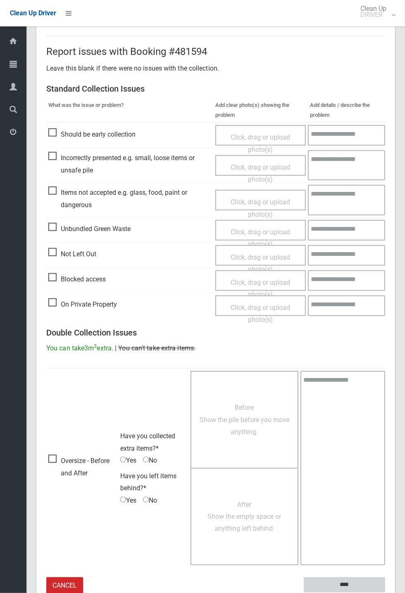
click at [385, 593] on input "****" at bounding box center [344, 585] width 81 height 15
click at [395, 317] on div "Report issues with Booking #481594 Leave this blank if there were no issues wit…" at bounding box center [215, 315] width 358 height 599
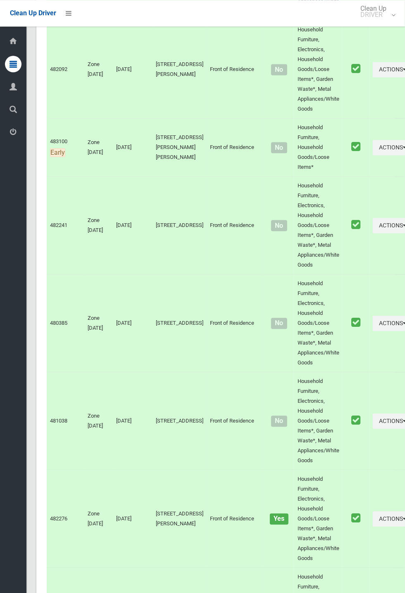
scroll to position [4172, 0]
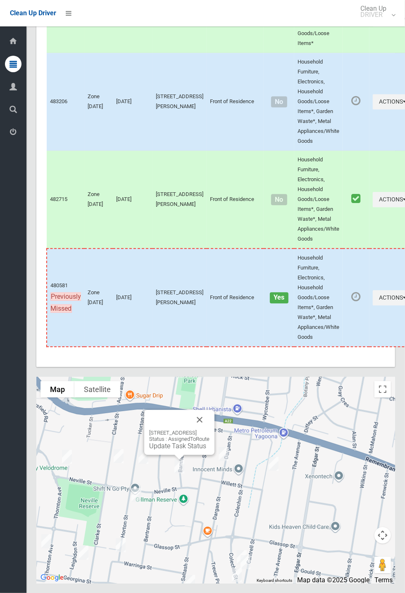
click at [209, 430] on button "Close" at bounding box center [200, 420] width 20 height 20
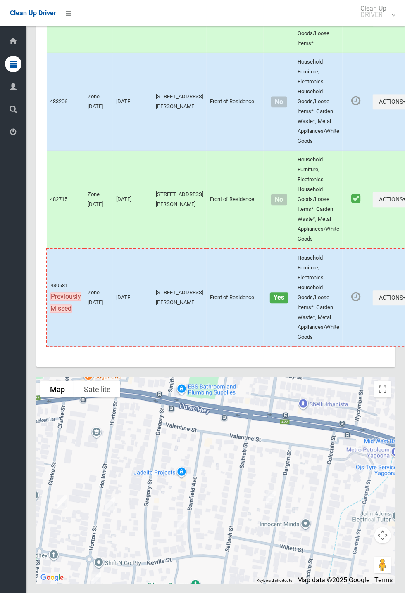
scroll to position [4173, 0]
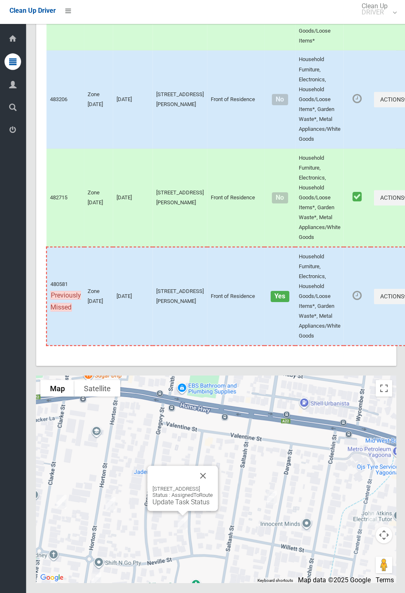
click at [184, 512] on div "26 Bamfield Avenue, YAGOONA NSW 2199 Status : AssignedToRoute Update Task Status" at bounding box center [182, 489] width 70 height 45
click at [186, 507] on link "Update Task Status" at bounding box center [180, 503] width 57 height 8
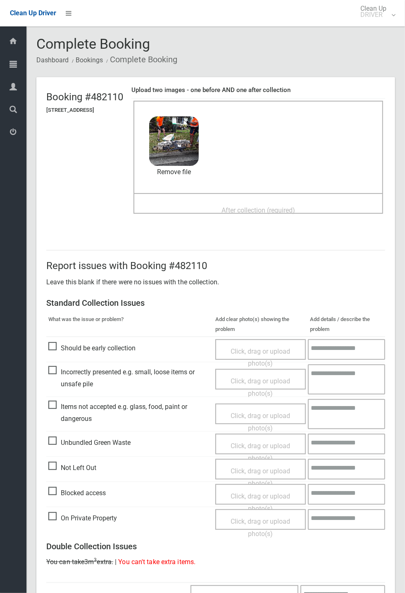
click at [254, 206] on span "After collection (required)" at bounding box center [258, 210] width 74 height 8
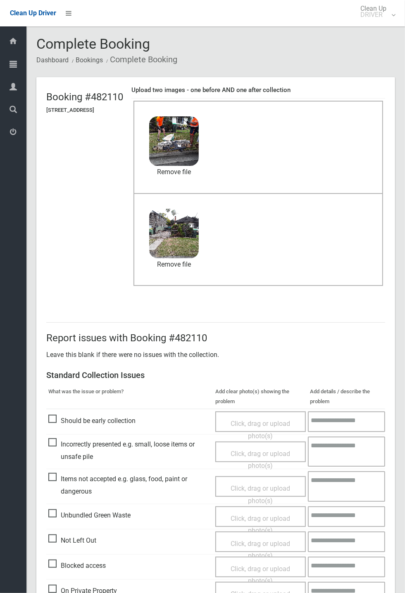
scroll to position [287, 0]
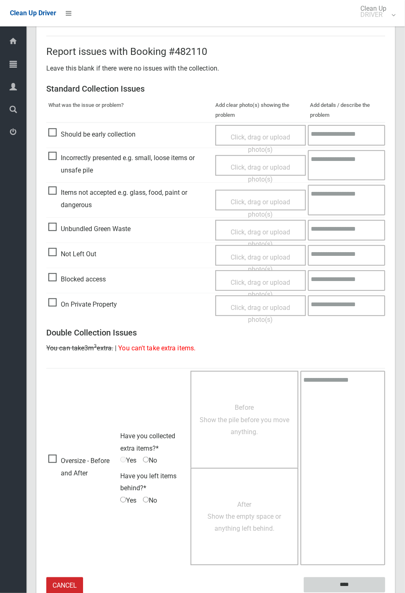
click at [341, 585] on input "****" at bounding box center [344, 585] width 81 height 15
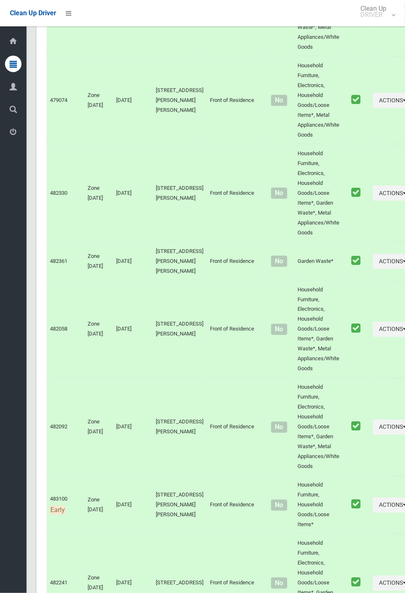
scroll to position [4172, 0]
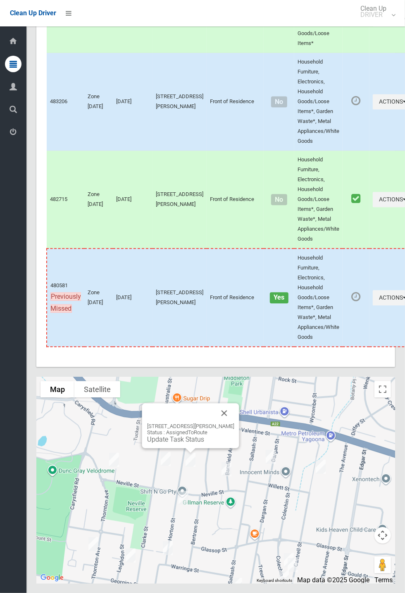
click at [217, 443] on div "35 Horton Street, YAGOONA NSW 2199 Status : AssignedToRoute Update Task Status" at bounding box center [190, 433] width 87 height 20
click at [223, 423] on button "Close" at bounding box center [224, 413] width 20 height 20
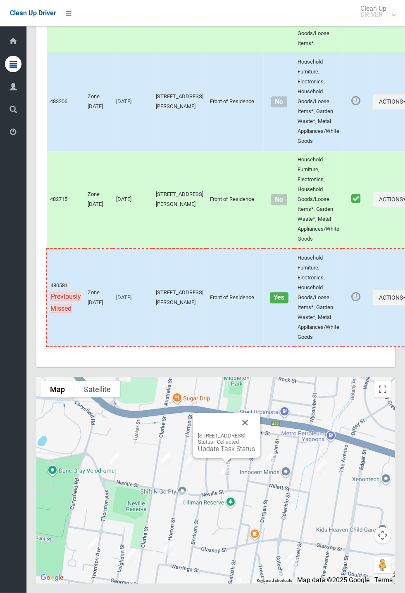
click at [195, 458] on div "26 Bamfield Avenue, YAGOONA NSW 2199 Status : Collected Update Task Status" at bounding box center [226, 435] width 67 height 45
click at [255, 433] on button "Close" at bounding box center [245, 423] width 20 height 20
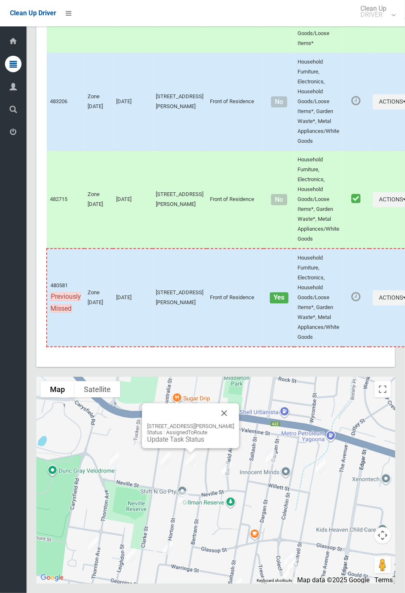
click at [193, 443] on link "Update Task Status" at bounding box center [175, 440] width 57 height 8
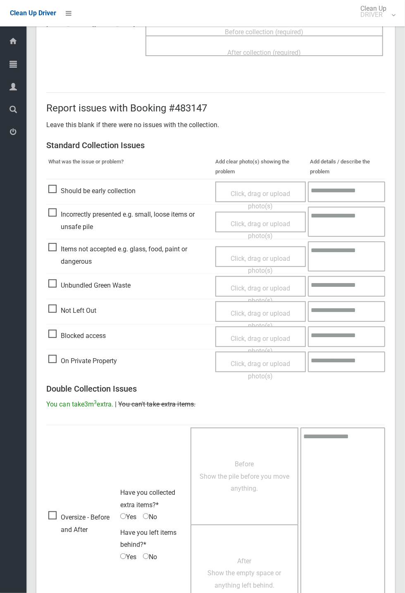
scroll to position [82, 0]
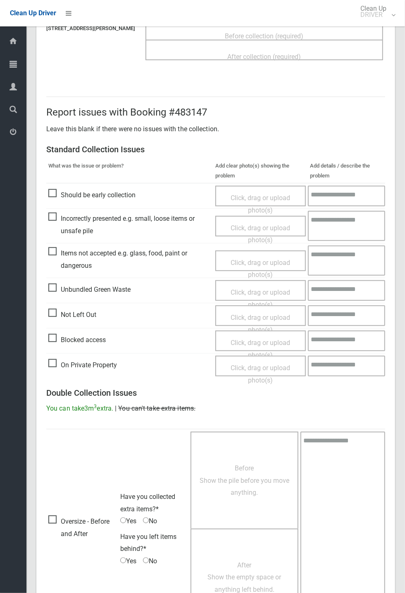
click at [61, 364] on span "On Private Property" at bounding box center [82, 365] width 69 height 12
click at [259, 368] on span "Click, drag or upload photo(s)" at bounding box center [259, 374] width 59 height 20
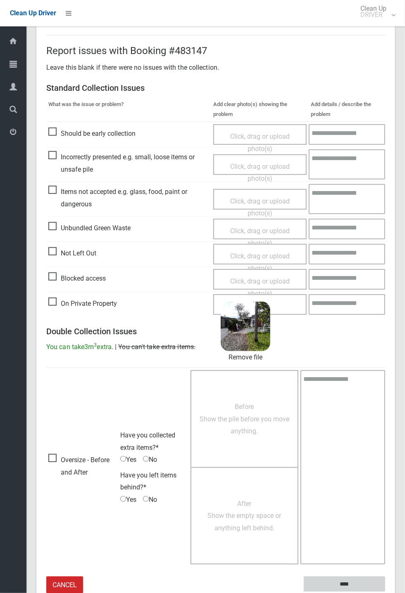
click at [340, 583] on input "****" at bounding box center [344, 584] width 81 height 15
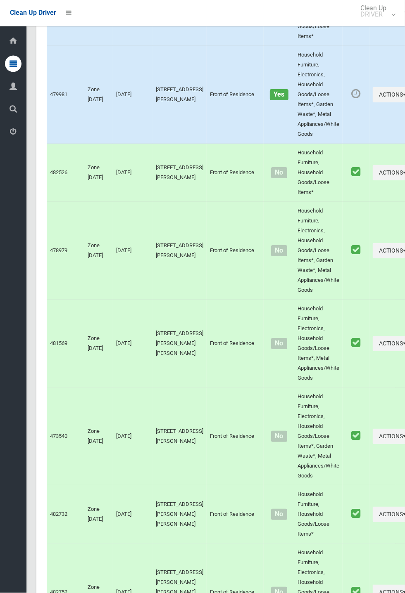
scroll to position [4172, 0]
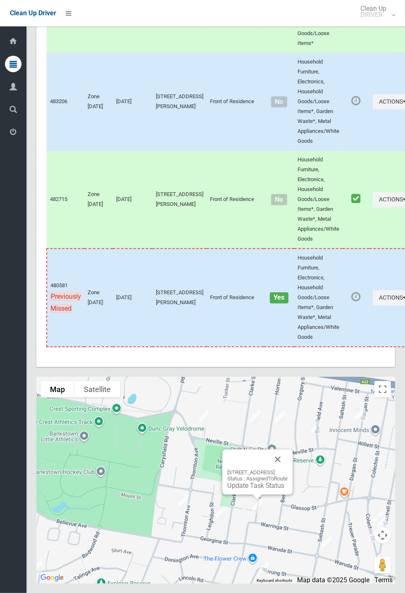
click at [287, 470] on button "Close" at bounding box center [278, 460] width 20 height 20
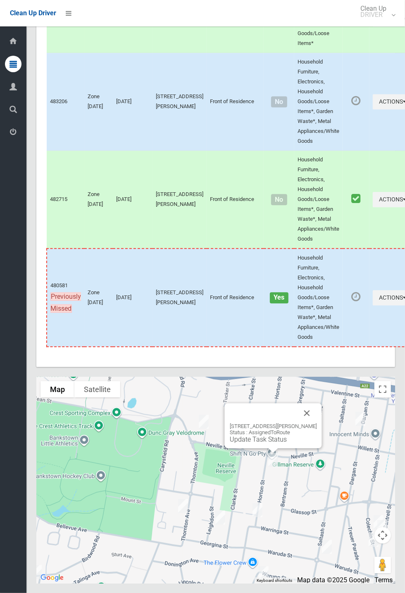
click at [277, 443] on link "Update Task Status" at bounding box center [258, 440] width 57 height 8
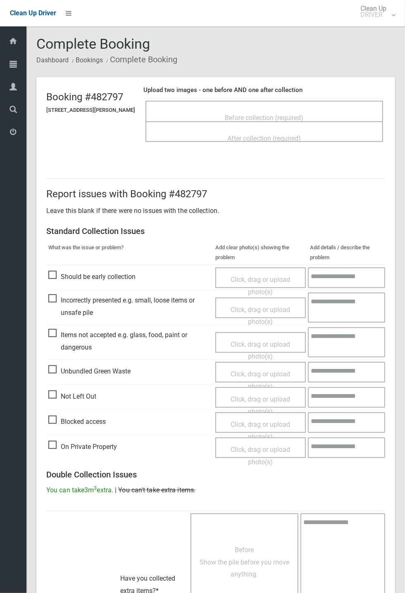
click at [285, 117] on span "Before collection (required)" at bounding box center [264, 118] width 78 height 8
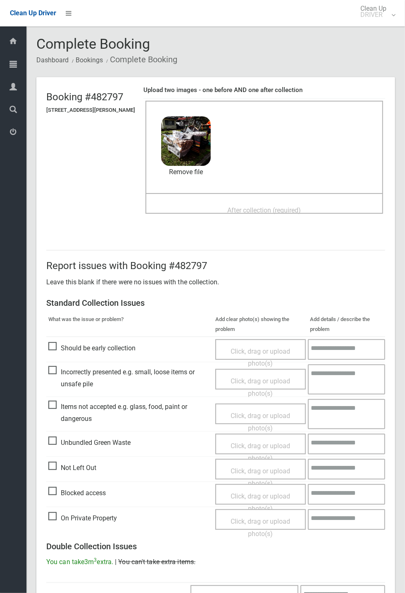
click at [260, 206] on span "After collection (required)" at bounding box center [265, 210] width 74 height 8
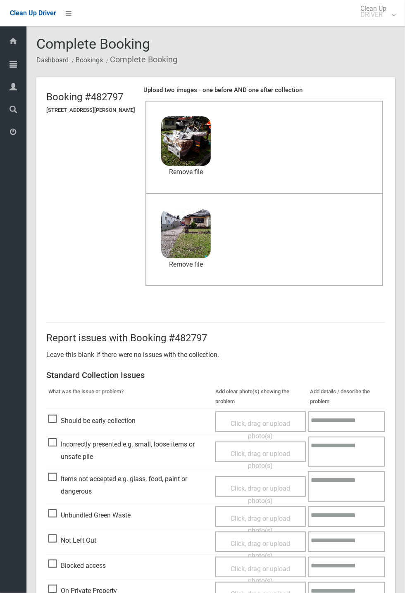
scroll to position [287, 0]
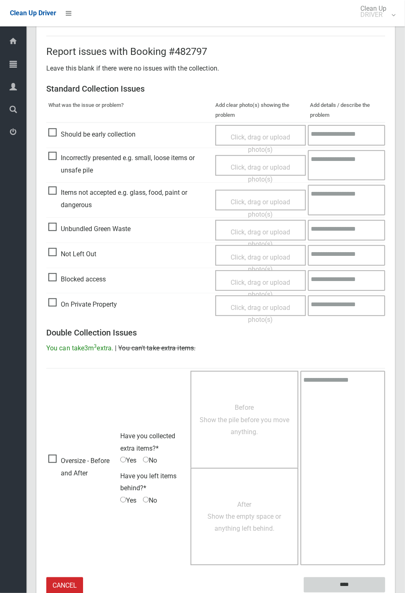
click at [385, 593] on input "****" at bounding box center [344, 585] width 81 height 15
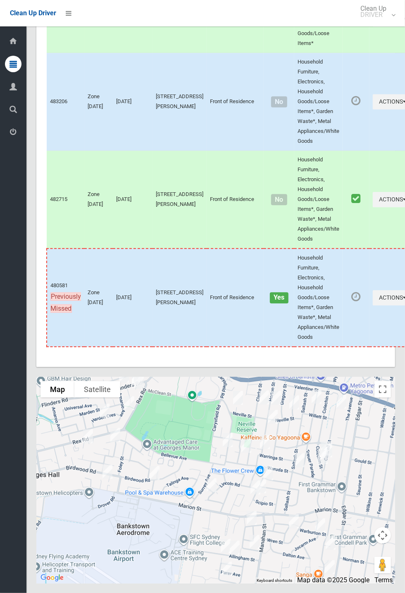
scroll to position [4169, 0]
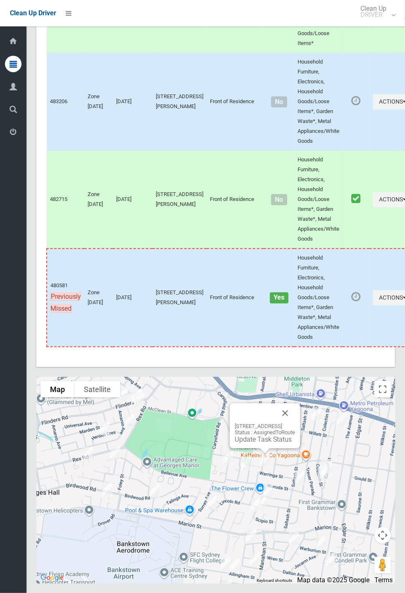
click at [295, 423] on button "Close" at bounding box center [285, 413] width 20 height 20
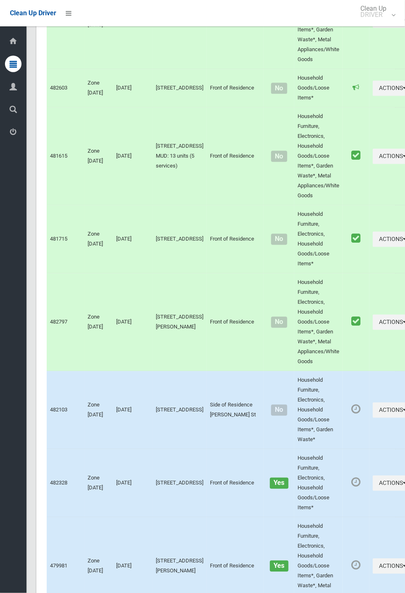
scroll to position [920, 0]
click at [372, 418] on button "Actions" at bounding box center [392, 410] width 40 height 15
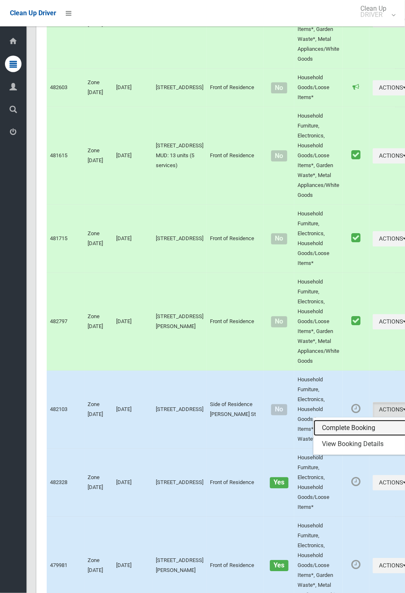
click at [329, 437] on link "Complete Booking" at bounding box center [362, 428] width 98 height 17
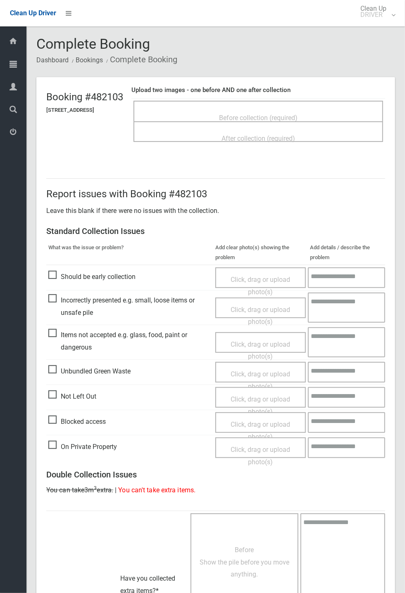
click at [281, 114] on span "Before collection (required)" at bounding box center [258, 118] width 78 height 8
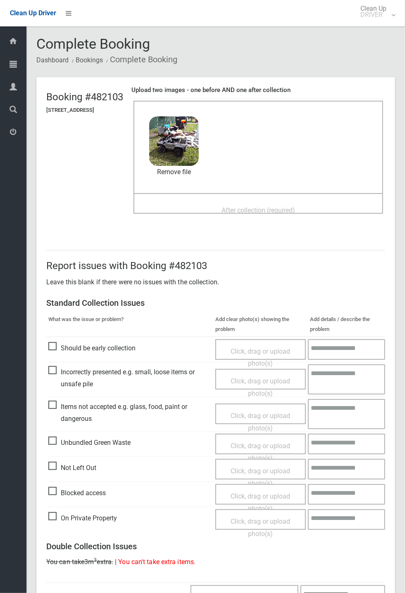
click at [233, 207] on span "After collection (required)" at bounding box center [258, 210] width 74 height 8
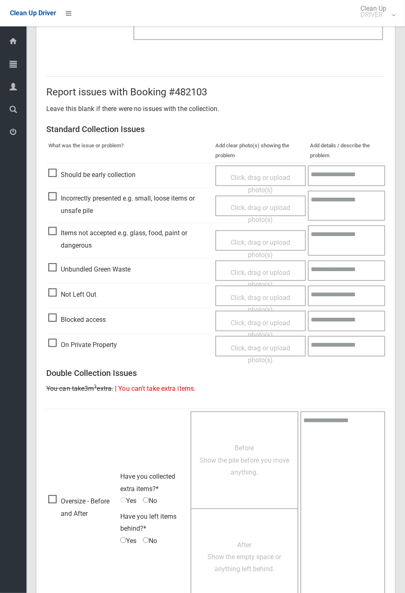
scroll to position [287, 0]
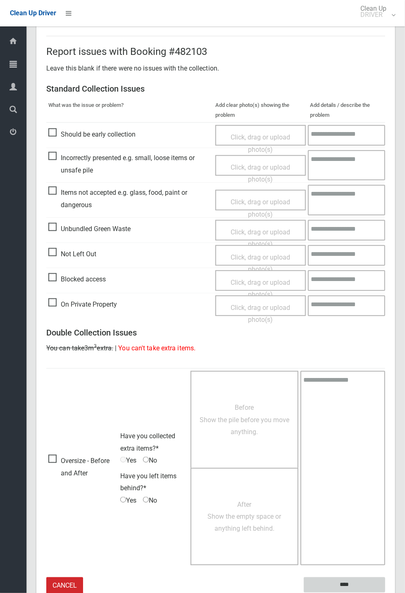
click at [385, 593] on input "****" at bounding box center [344, 585] width 81 height 15
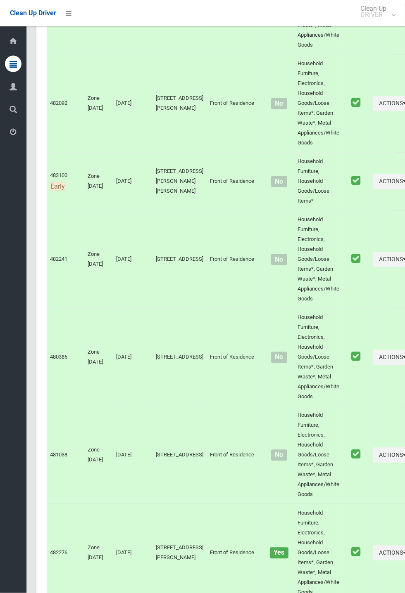
scroll to position [4172, 0]
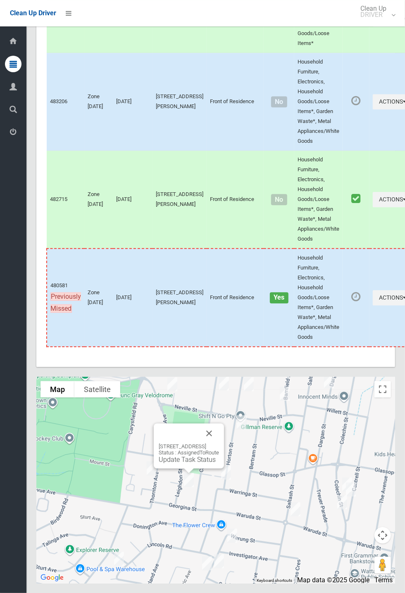
click at [219, 443] on button "Close" at bounding box center [209, 434] width 20 height 20
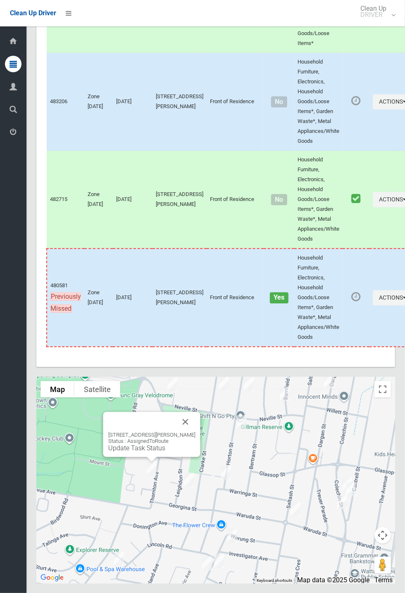
click at [155, 452] on link "Update Task Status" at bounding box center [136, 448] width 57 height 8
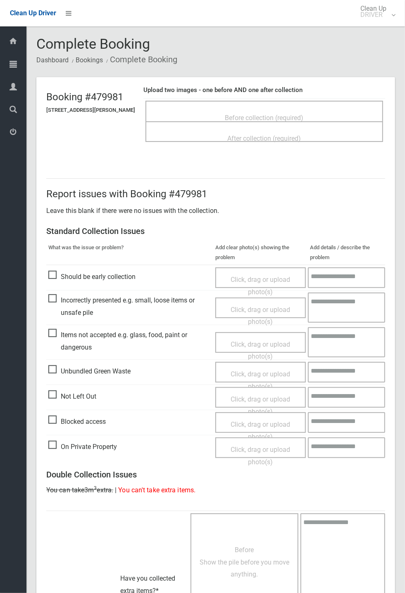
click at [263, 114] on span "Before collection (required)" at bounding box center [264, 118] width 78 height 8
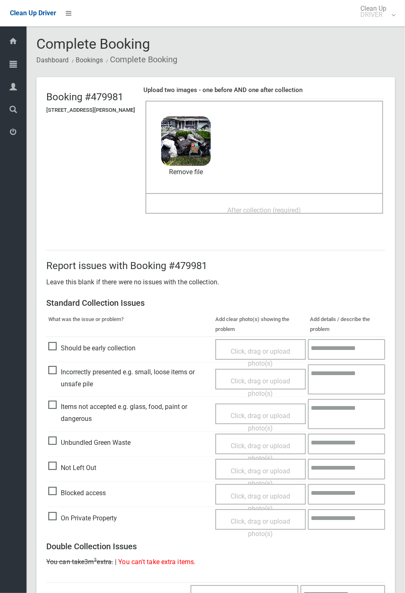
click at [239, 202] on div "After collection (required)" at bounding box center [263, 209] width 219 height 15
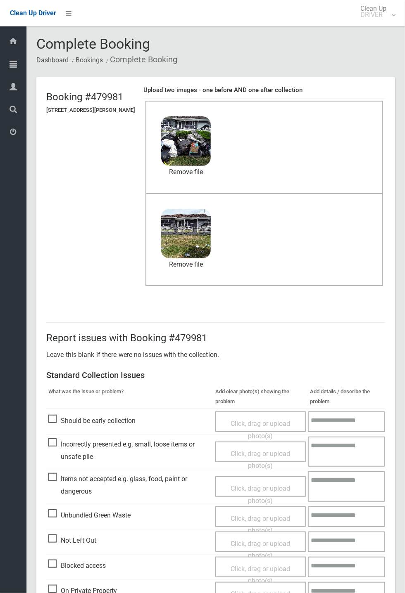
scroll to position [287, 0]
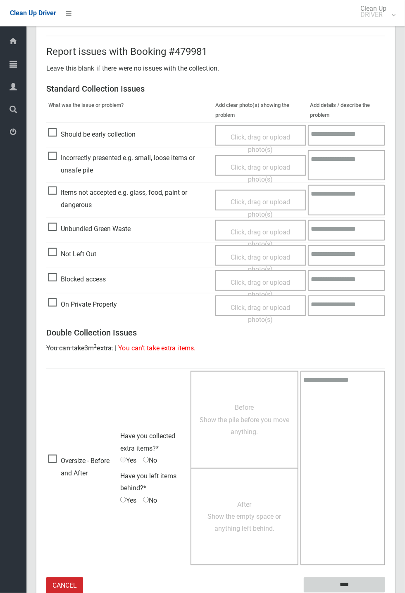
click at [350, 586] on input "****" at bounding box center [344, 585] width 81 height 15
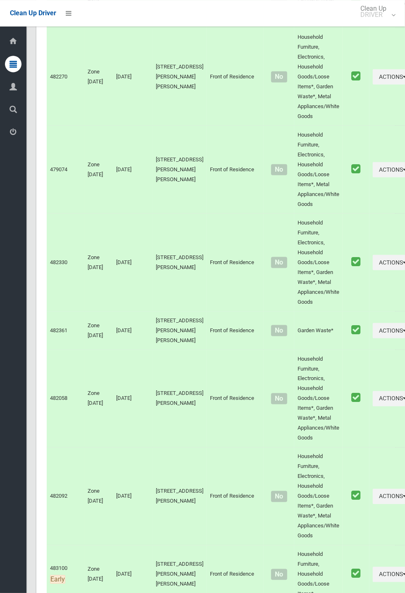
scroll to position [4172, 0]
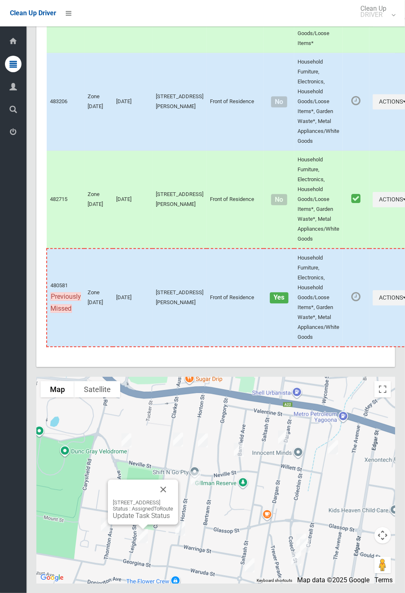
click at [173, 500] on button "Close" at bounding box center [163, 490] width 20 height 20
click at [133, 520] on link "Update Task Status" at bounding box center [141, 516] width 57 height 8
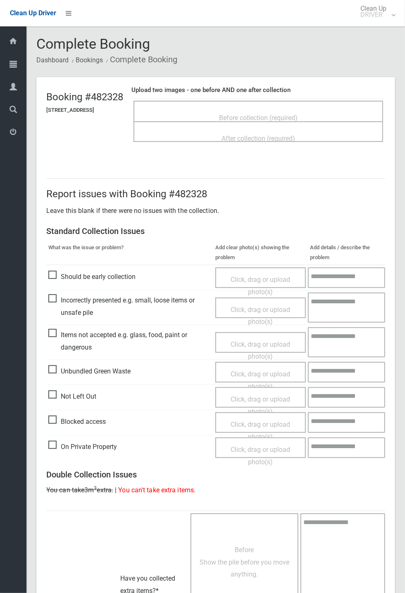
click at [252, 114] on span "Before collection (required)" at bounding box center [258, 118] width 78 height 8
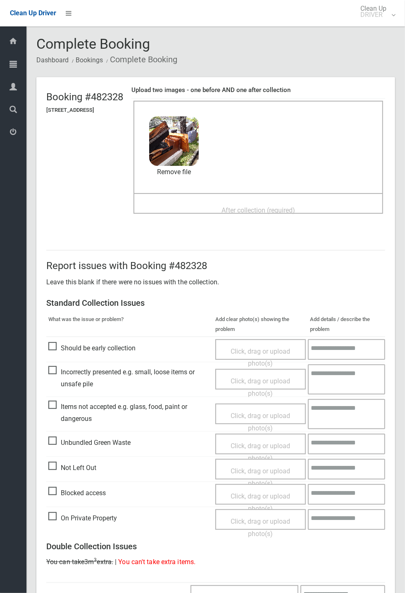
click at [237, 206] on span "After collection (required)" at bounding box center [258, 210] width 74 height 8
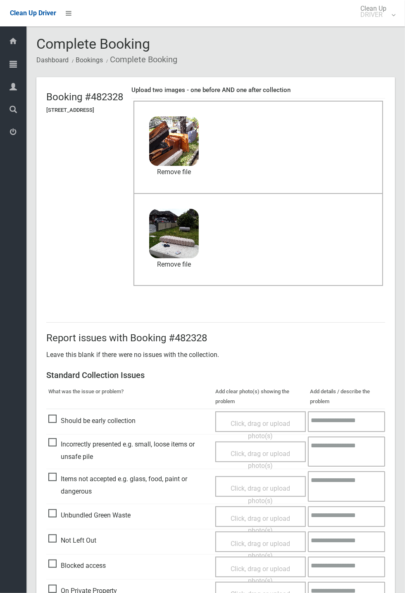
scroll to position [287, 0]
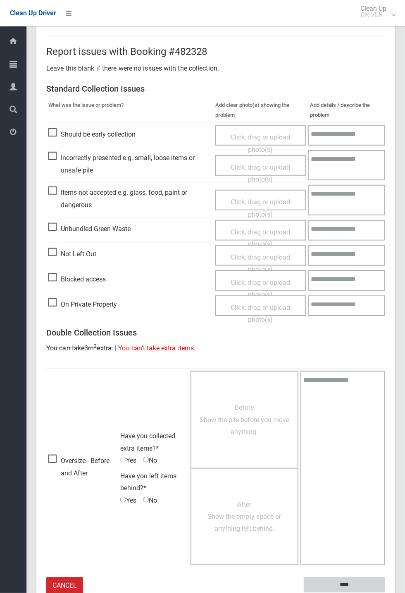
click at [385, 593] on input "****" at bounding box center [344, 585] width 81 height 15
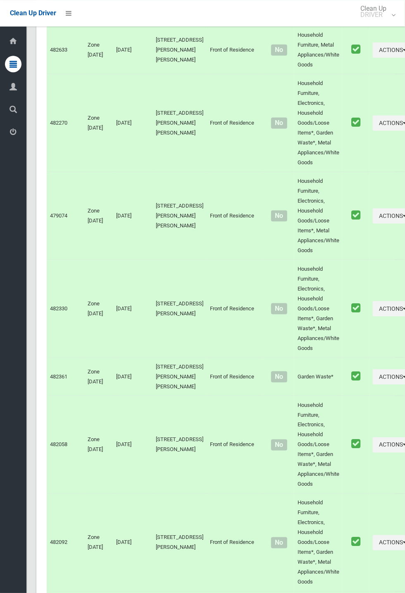
scroll to position [4172, 0]
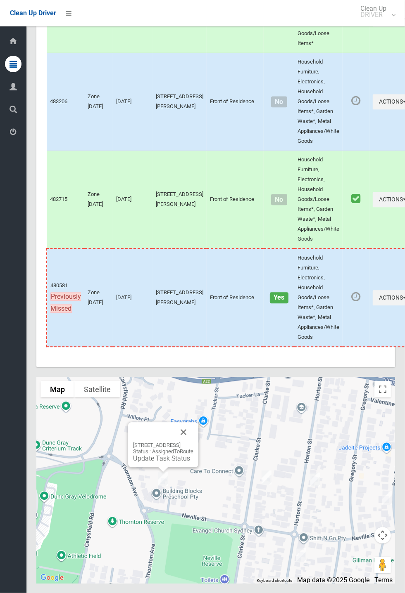
click at [193, 442] on button "Close" at bounding box center [183, 432] width 20 height 20
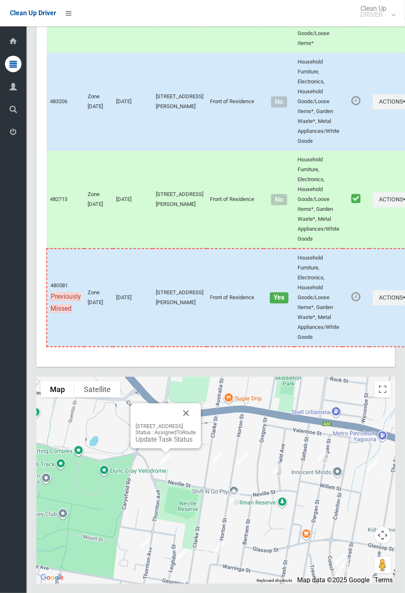
click at [174, 443] on link "Update Task Status" at bounding box center [163, 440] width 57 height 8
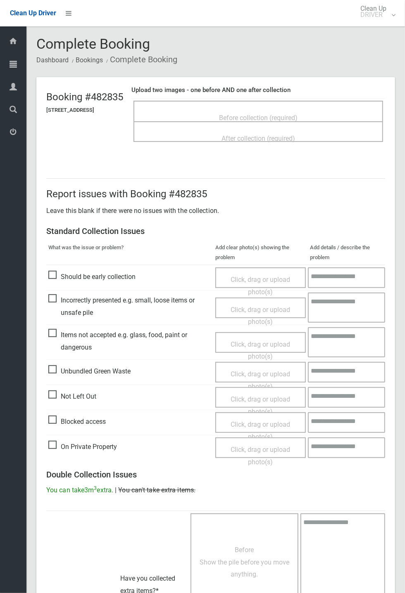
click at [244, 114] on span "Before collection (required)" at bounding box center [258, 118] width 78 height 8
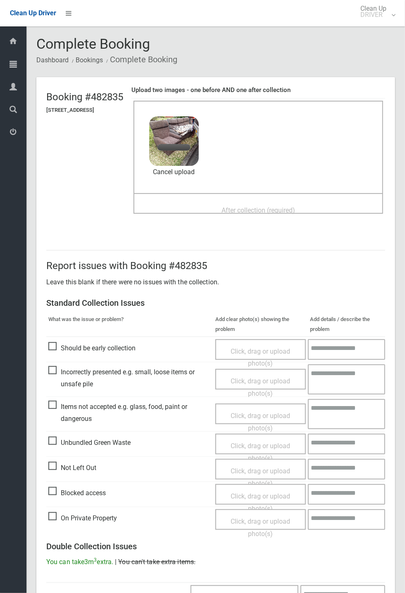
click at [234, 206] on span "After collection (required)" at bounding box center [258, 210] width 74 height 8
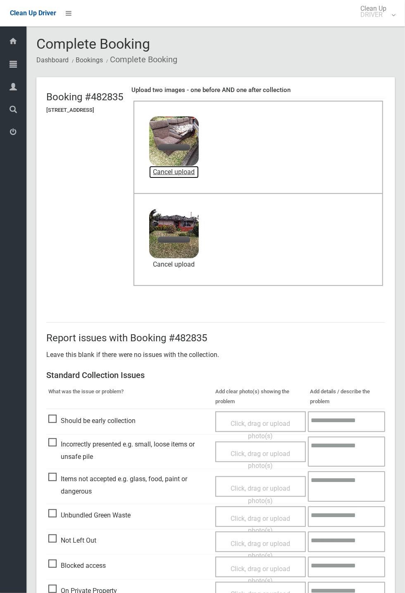
click at [198, 175] on link "Cancel upload" at bounding box center [174, 172] width 50 height 12
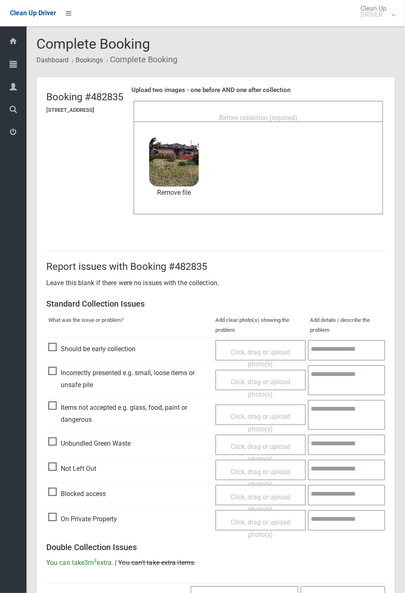
click at [252, 114] on span "Before collection (required)" at bounding box center [258, 118] width 78 height 8
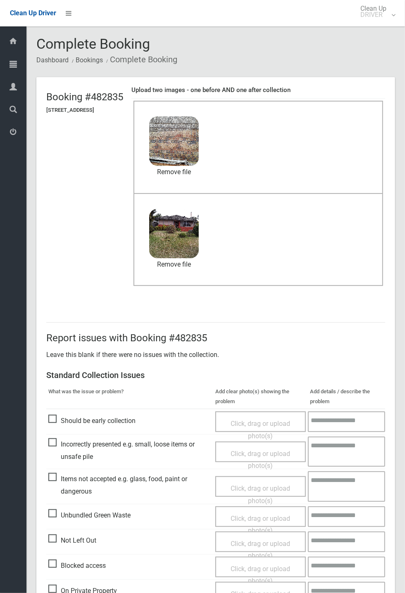
scroll to position [287, 0]
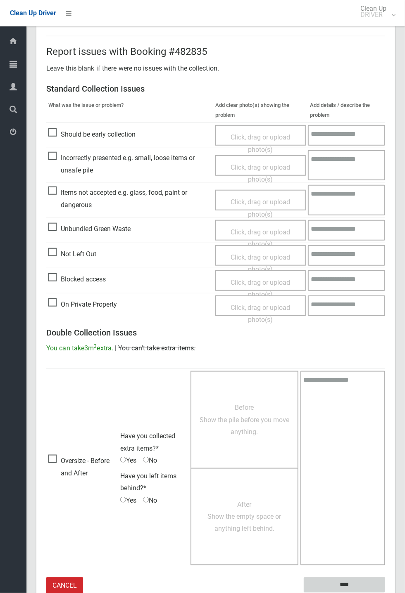
click at [385, 593] on input "****" at bounding box center [344, 585] width 81 height 15
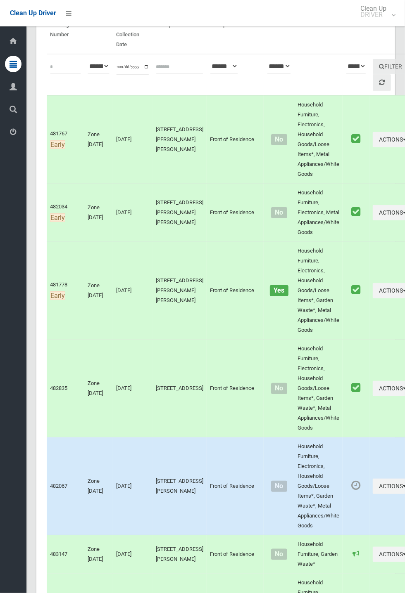
scroll to position [161, 0]
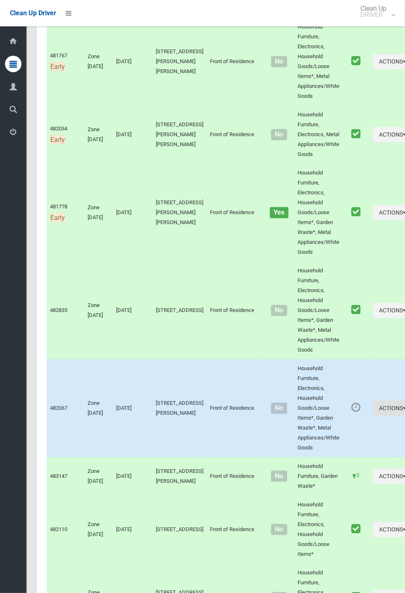
click at [372, 416] on button "Actions" at bounding box center [392, 408] width 40 height 15
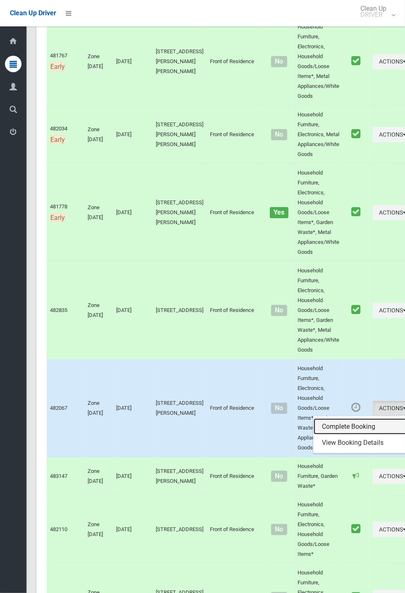
click at [328, 432] on link "Complete Booking" at bounding box center [362, 427] width 98 height 17
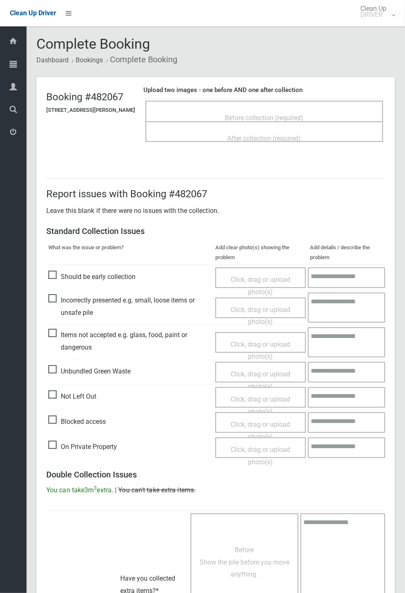
click at [275, 114] on span "Before collection (required)" at bounding box center [264, 118] width 78 height 8
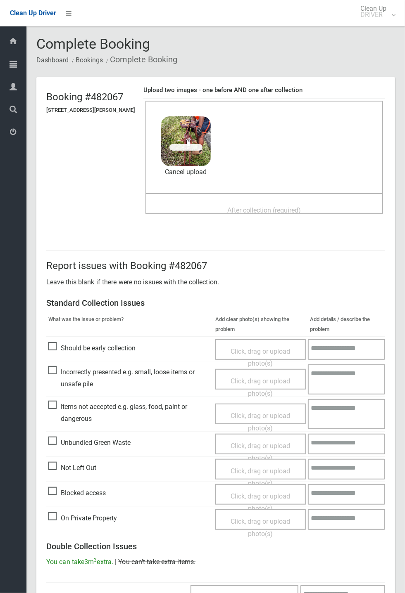
click at [243, 206] on span "After collection (required)" at bounding box center [265, 210] width 74 height 8
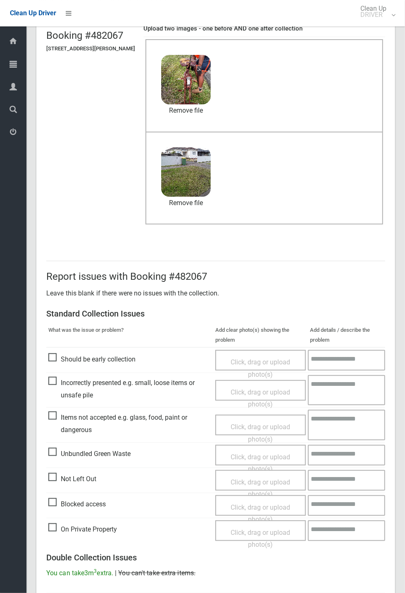
scroll to position [287, 0]
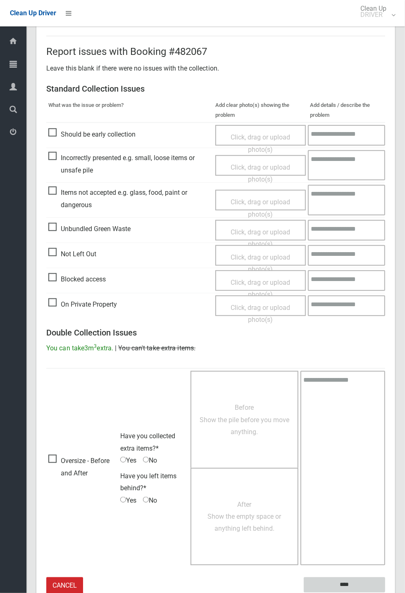
click at [368, 587] on input "****" at bounding box center [344, 585] width 81 height 15
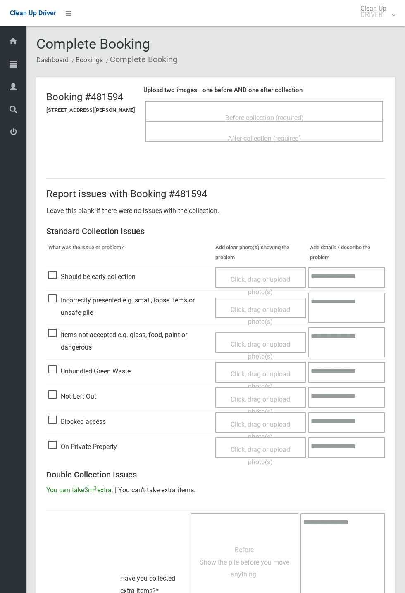
scroll to position [182, 0]
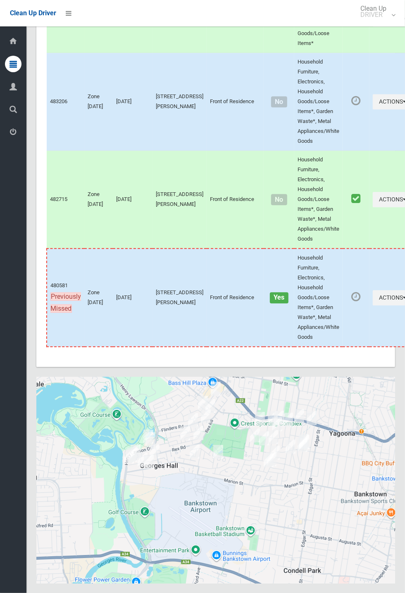
scroll to position [4172, 0]
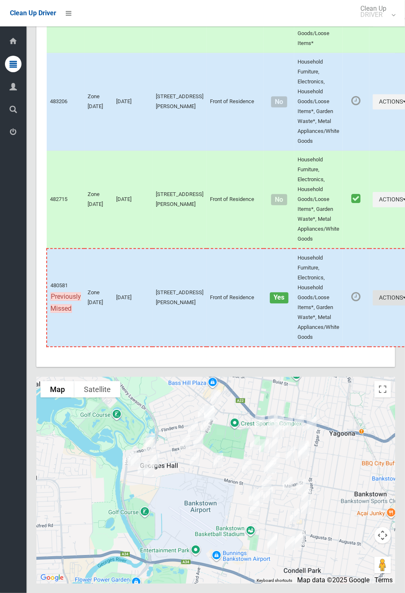
click at [404, 306] on button "Actions" at bounding box center [392, 297] width 40 height 15
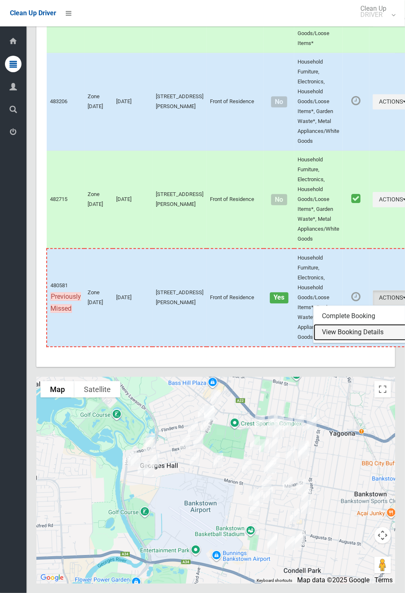
click at [340, 341] on link "View Booking Details" at bounding box center [362, 332] width 98 height 17
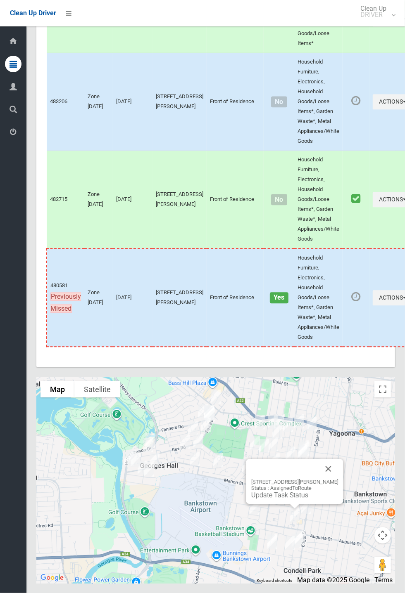
click at [285, 499] on link "Update Task Status" at bounding box center [279, 495] width 57 height 8
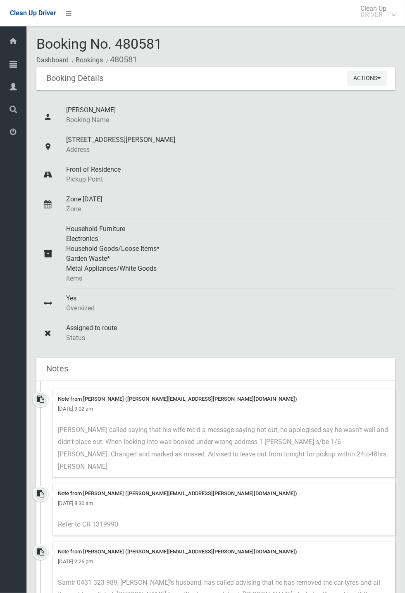
click at [395, 204] on link "Zone Tuesday Zone" at bounding box center [215, 205] width 358 height 30
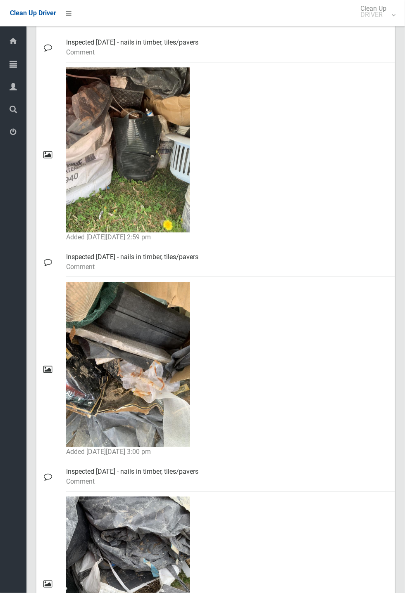
scroll to position [3245, 0]
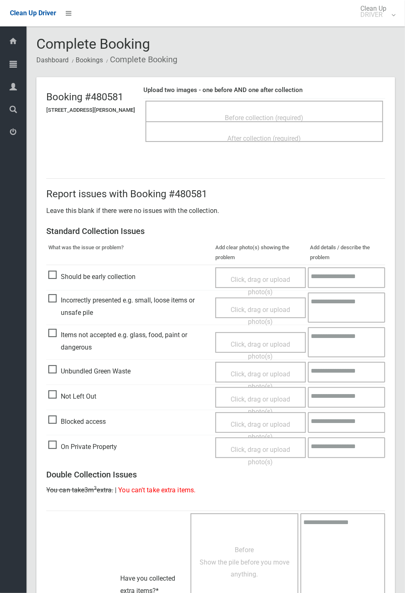
click at [249, 121] on div "After collection (required)" at bounding box center [263, 131] width 237 height 21
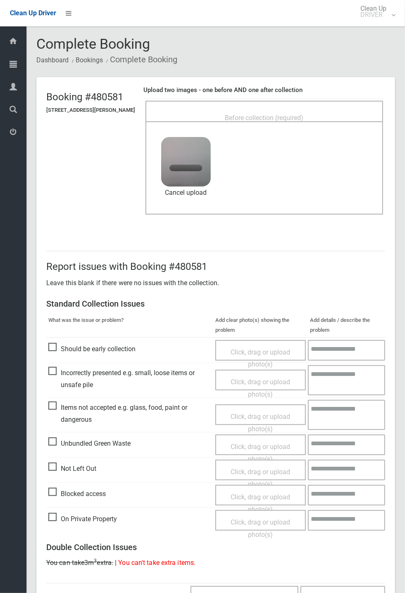
click at [284, 114] on span "Before collection (required)" at bounding box center [264, 118] width 78 height 8
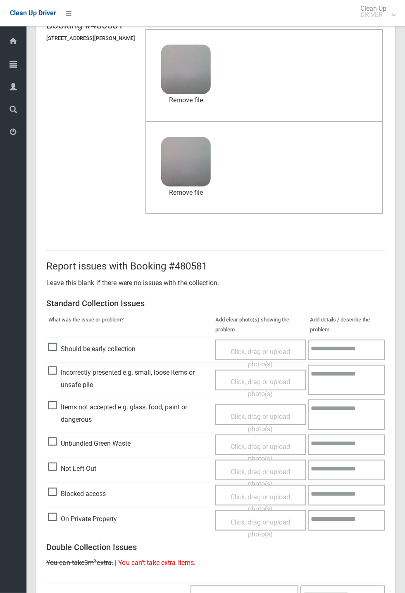
scroll to position [72, 0]
click at [92, 356] on span "Should be early collection" at bounding box center [91, 349] width 87 height 12
click at [63, 346] on span "Should be early collection" at bounding box center [91, 349] width 87 height 12
click at [92, 426] on span "Items not accepted e.g. glass, food, paint or dangerous" at bounding box center [129, 413] width 163 height 24
click at [263, 417] on span "Click, drag or upload photo(s)" at bounding box center [259, 423] width 59 height 20
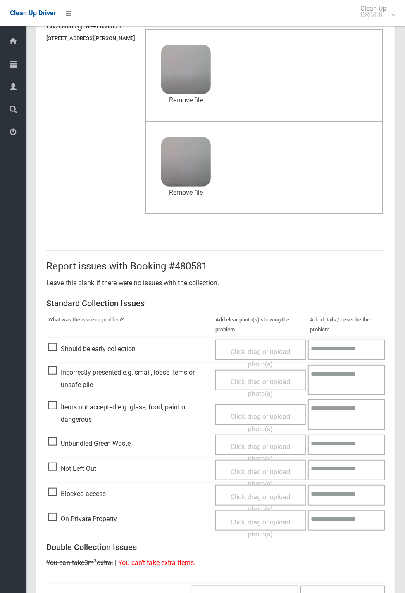
click at [260, 416] on span "Click, drag or upload photo(s)" at bounding box center [259, 423] width 59 height 20
click at [345, 417] on textarea at bounding box center [346, 415] width 76 height 30
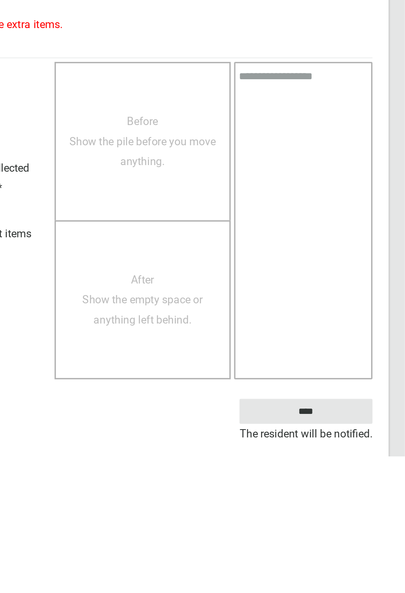
scroll to position [325, 0]
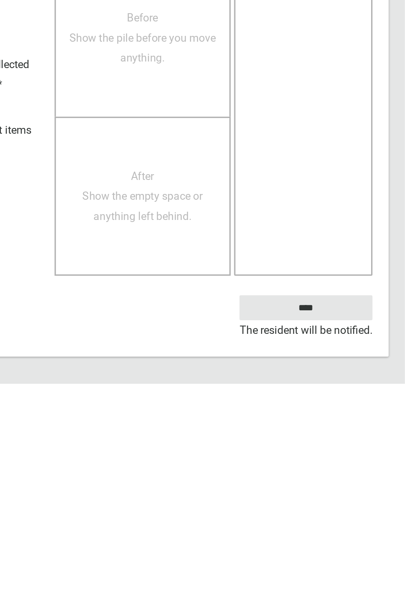
type textarea "**********"
click at [364, 546] on input "****" at bounding box center [344, 546] width 81 height 15
